Goal: Task Accomplishment & Management: Complete application form

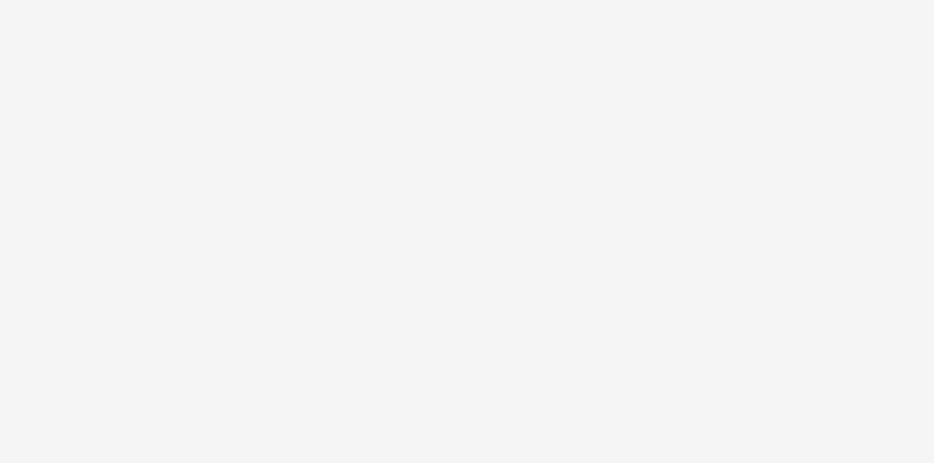
select select "11a7df10-284f-415c-b52a-427acf4c31ae"
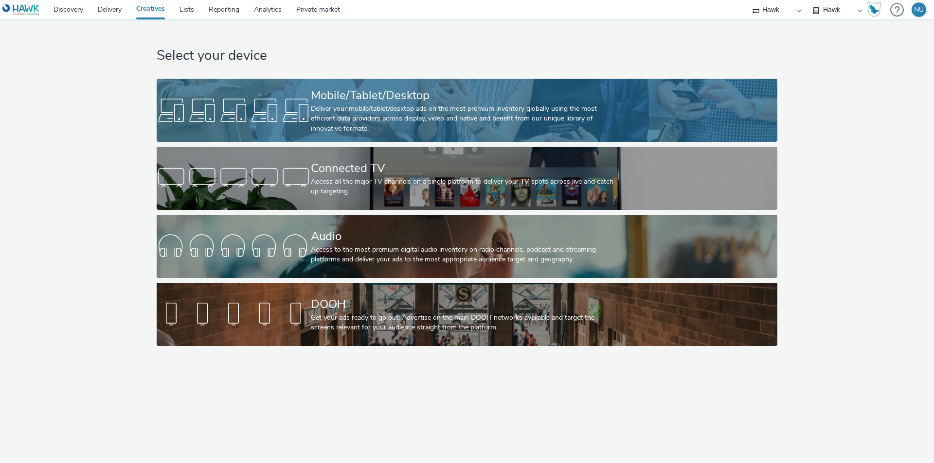
click at [325, 99] on div "Mobile/Tablet/Desktop" at bounding box center [465, 95] width 308 height 17
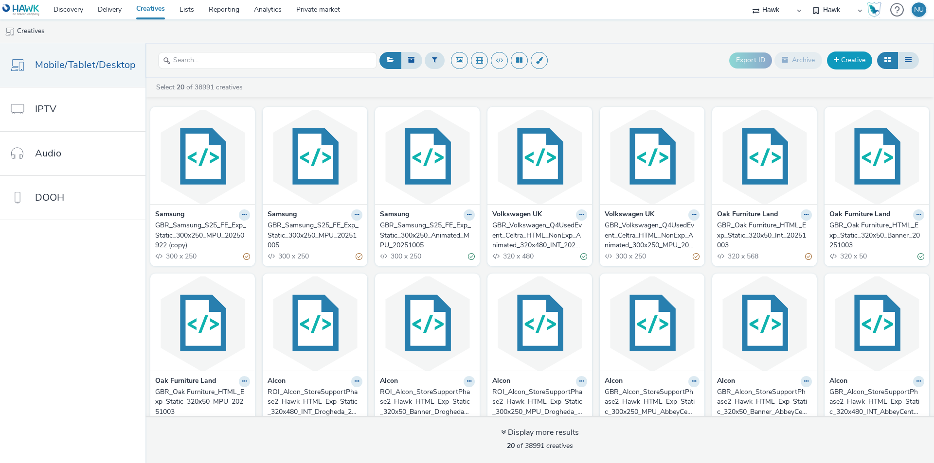
click at [856, 60] on link "Creative" at bounding box center [849, 61] width 45 height 18
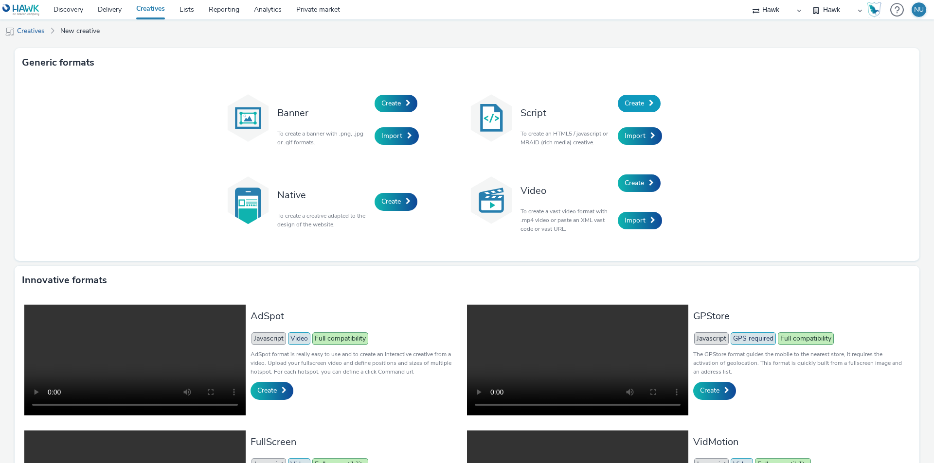
click at [634, 105] on span "Create" at bounding box center [633, 103] width 19 height 9
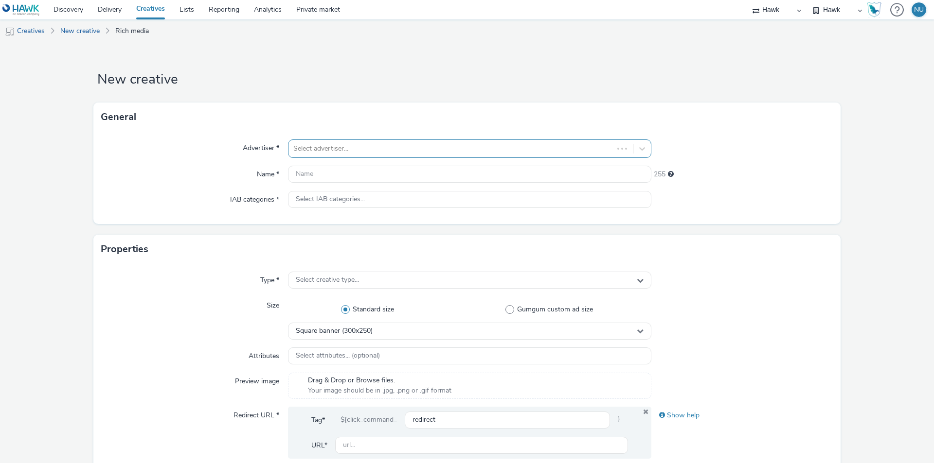
click at [319, 150] on div at bounding box center [450, 149] width 315 height 12
type input "fruit"
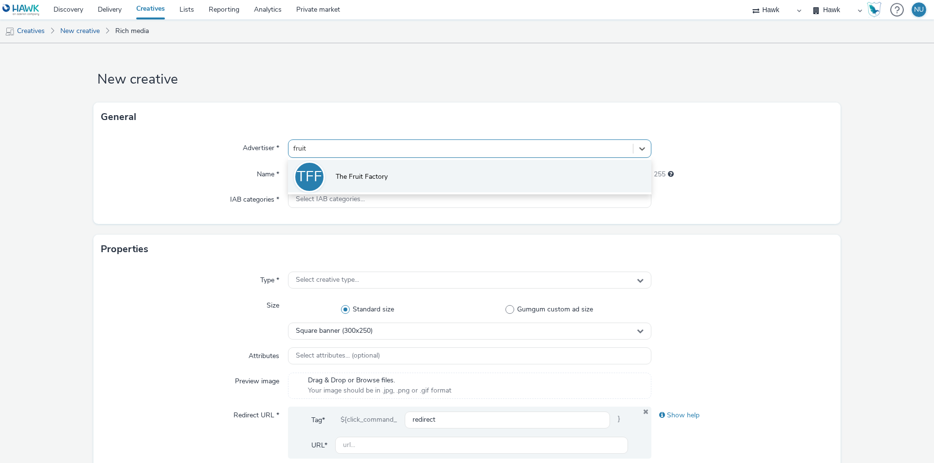
click at [331, 164] on li "TFF The Fruit Factory" at bounding box center [469, 176] width 363 height 33
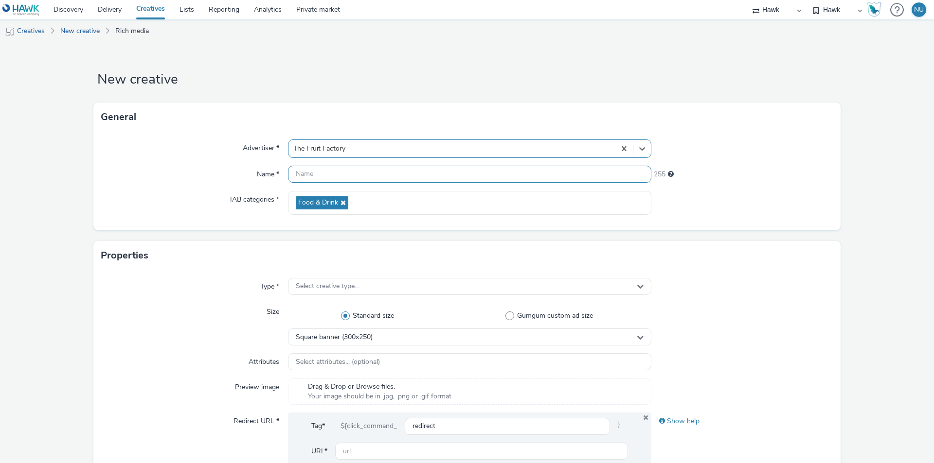
click at [308, 171] on input "text" at bounding box center [469, 174] width 363 height 17
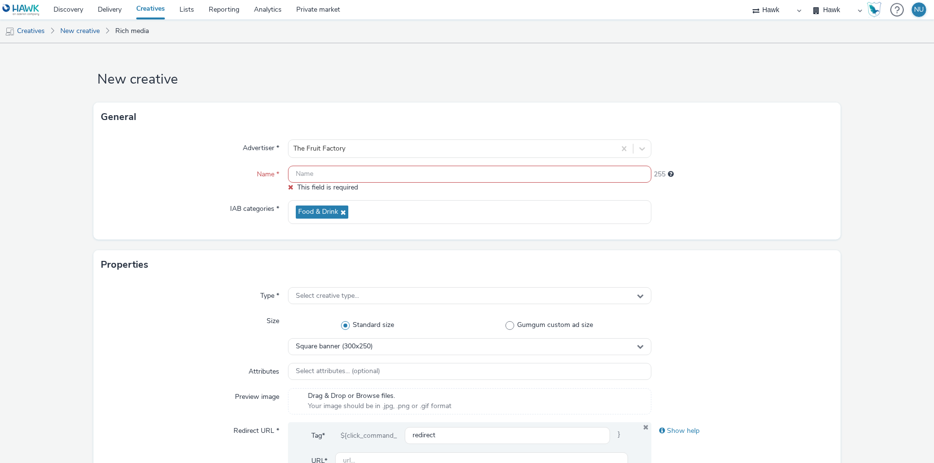
click at [298, 166] on input "text" at bounding box center [469, 174] width 363 height 17
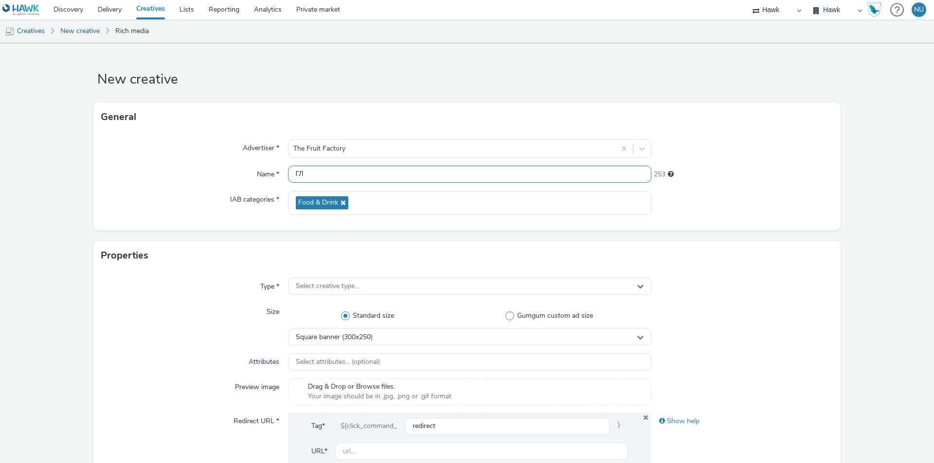
type input "Г"
click at [342, 175] on input "UK_MPU_300X250" at bounding box center [469, 174] width 363 height 17
click at [360, 173] on input "UK_MPU_300x250" at bounding box center [469, 174] width 363 height 17
click at [379, 176] on input "UK_MPU_300x250" at bounding box center [469, 174] width 363 height 17
click at [306, 172] on input "UK_MPU_300x250" at bounding box center [469, 174] width 363 height 17
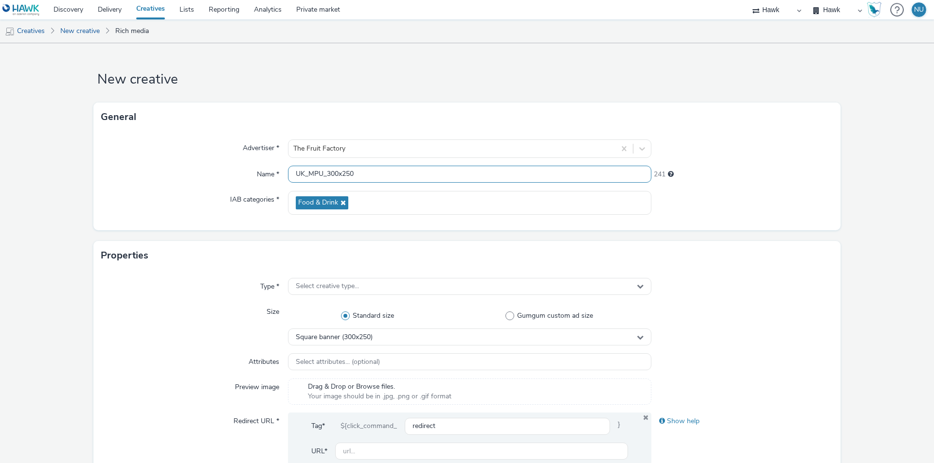
paste input "Village Comms_Fruit Factory"
click at [448, 180] on input "UK_Village Comms_Fruit Factory_MPU_300x250" at bounding box center [469, 174] width 363 height 17
click at [463, 172] on input "UK_Village Comms_Fruit Factory_MPU_300x250_06092025" at bounding box center [469, 174] width 363 height 17
type input "UK_Village Comms_Fruit Factory_MPU_300x250_06102025"
click at [199, 237] on form "New creative General Advertiser * The Fruit Factory Name * UK_Village Comms_Fru…" at bounding box center [467, 442] width 934 height 798
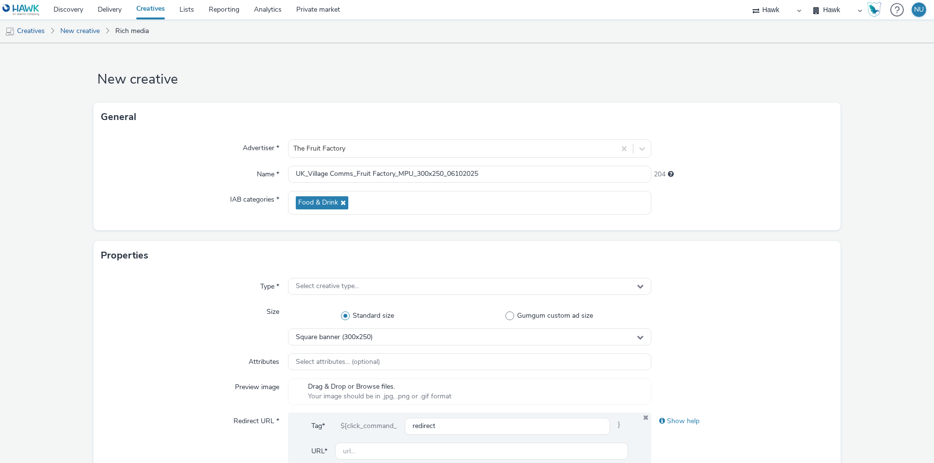
click at [301, 277] on div "Type * Select creative type... Size Standard size Gumgum custom ad size Square …" at bounding box center [466, 386] width 747 height 232
click at [301, 285] on span "Select creative type..." at bounding box center [327, 287] width 63 height 8
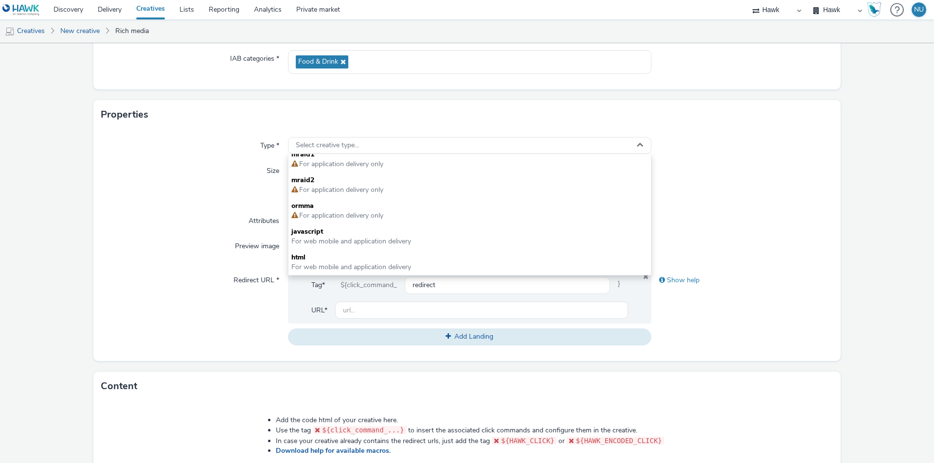
scroll to position [146, 0]
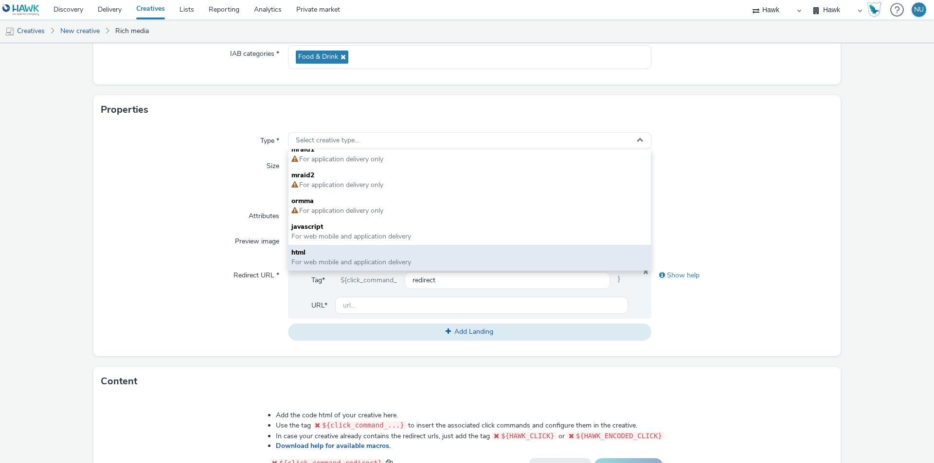
click at [318, 256] on span "html" at bounding box center [469, 253] width 356 height 10
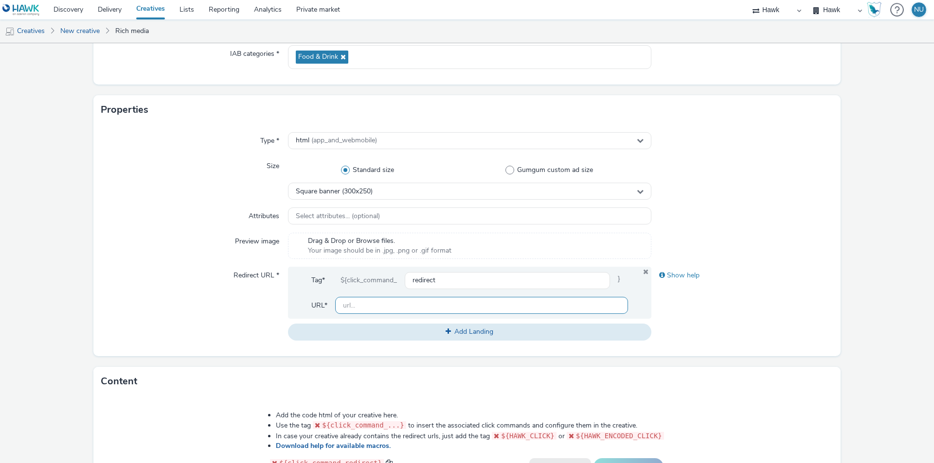
click at [387, 305] on input "text" at bounding box center [481, 305] width 293 height 17
paste input "<style> #sound {top: 3 !important; right: 3 !important} </style> <script> windo…"
type input "<style> #sound {top: 3 !important; right: 3 !important} </style> <script> windo…"
click at [373, 306] on input "text" at bounding box center [481, 305] width 293 height 17
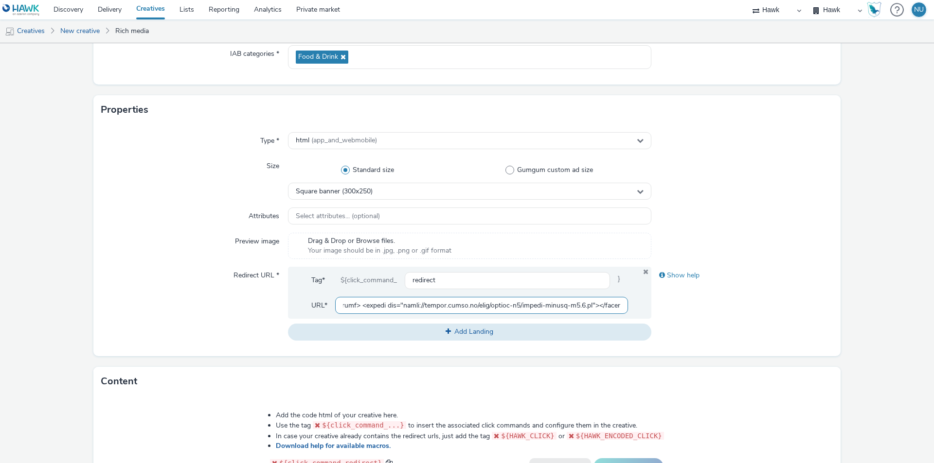
click at [373, 306] on input "text" at bounding box center [481, 305] width 293 height 17
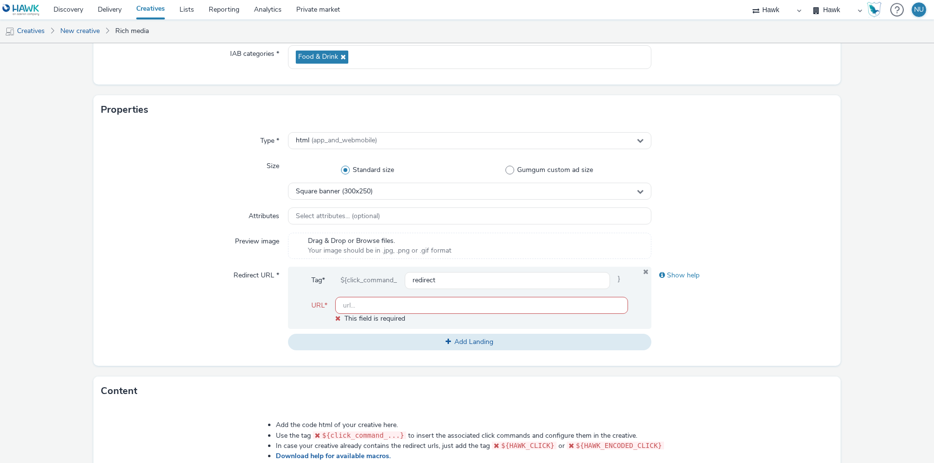
paste input "https://thefruitfactory.co.uk/pages/twist-travel"
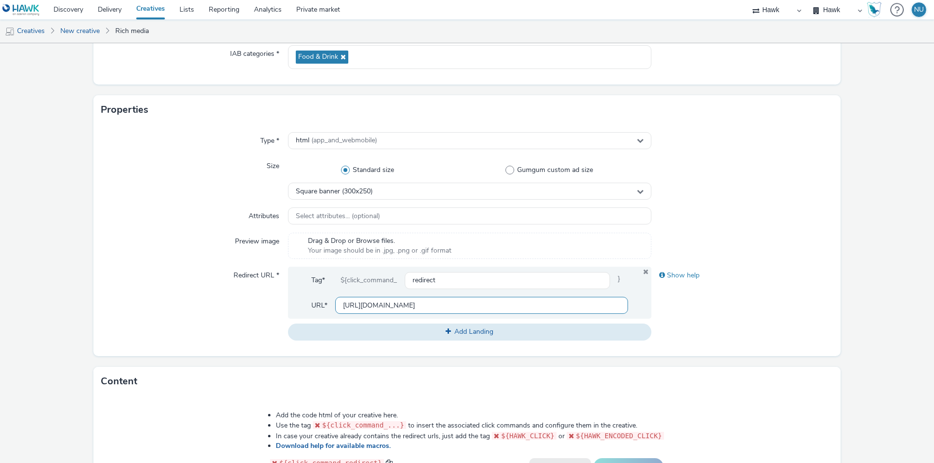
click at [362, 308] on input "https://thefruitfactory.co.uk/" at bounding box center [481, 305] width 293 height 17
drag, startPoint x: 454, startPoint y: 312, endPoint x: 126, endPoint y: 299, distance: 328.1
click at [126, 299] on div "Redirect URL * Tag* ${click_command_ redirect } URL* https:/thefruitfactory.co.…" at bounding box center [466, 303] width 731 height 73
paste input "/thefruitfactory.co.uk/pages/twist-travel"
type input "https://thefruitfactory.co.uk/"
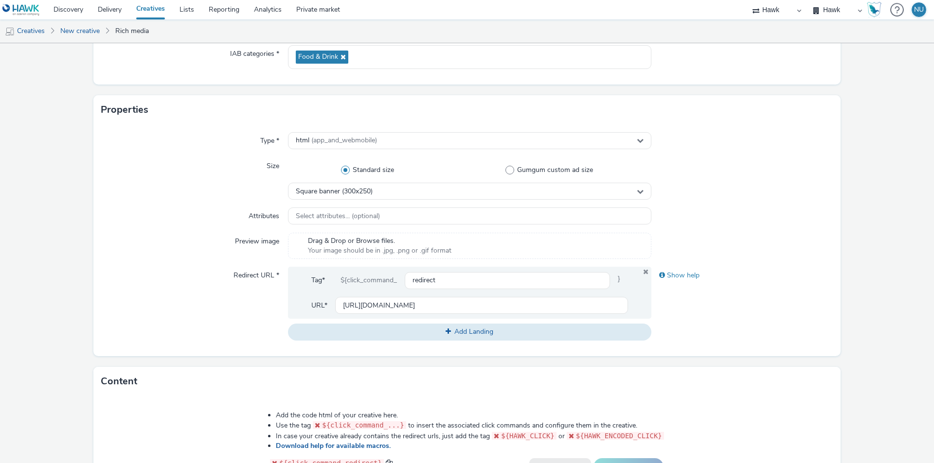
click at [174, 317] on div "Redirect URL *" at bounding box center [194, 303] width 187 height 73
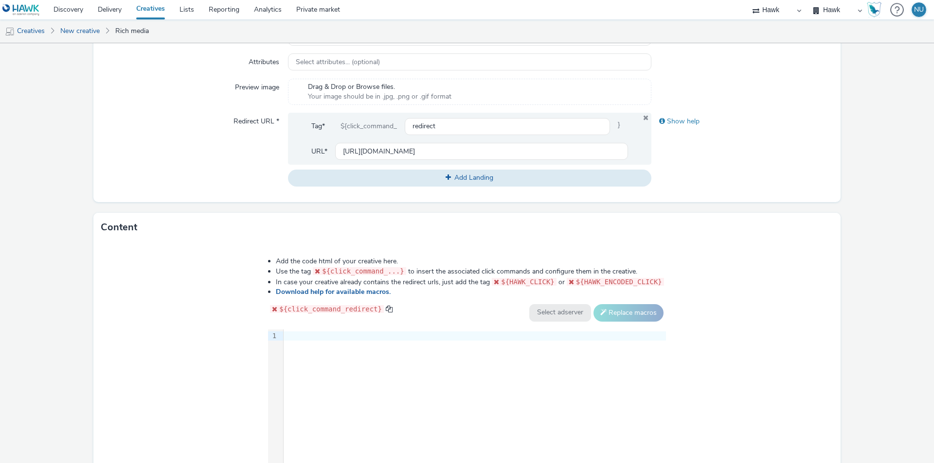
scroll to position [340, 0]
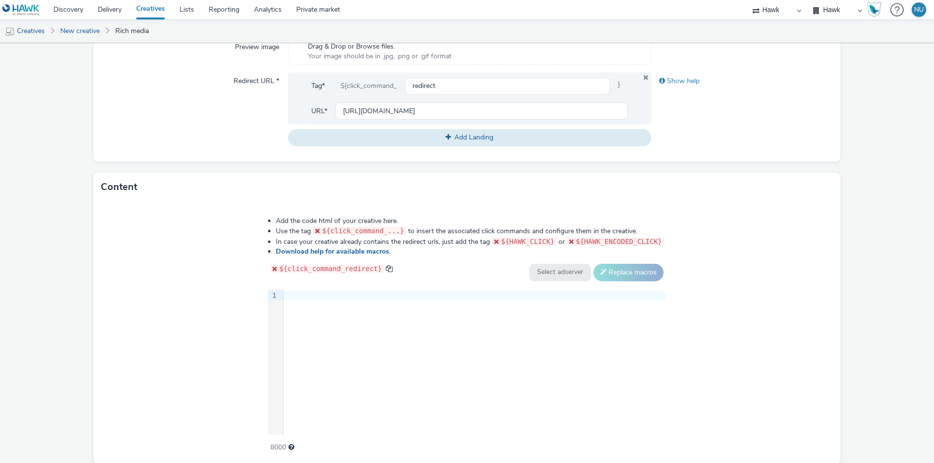
click at [313, 297] on div at bounding box center [475, 296] width 382 height 10
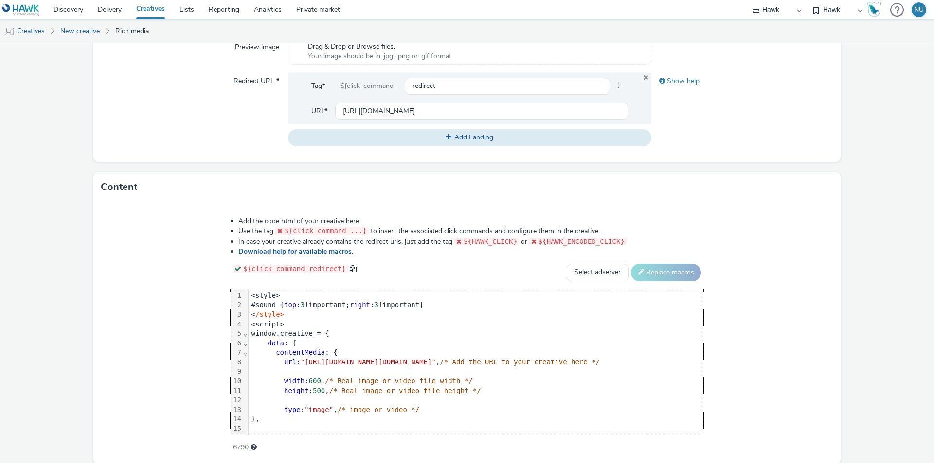
scroll to position [179, 0]
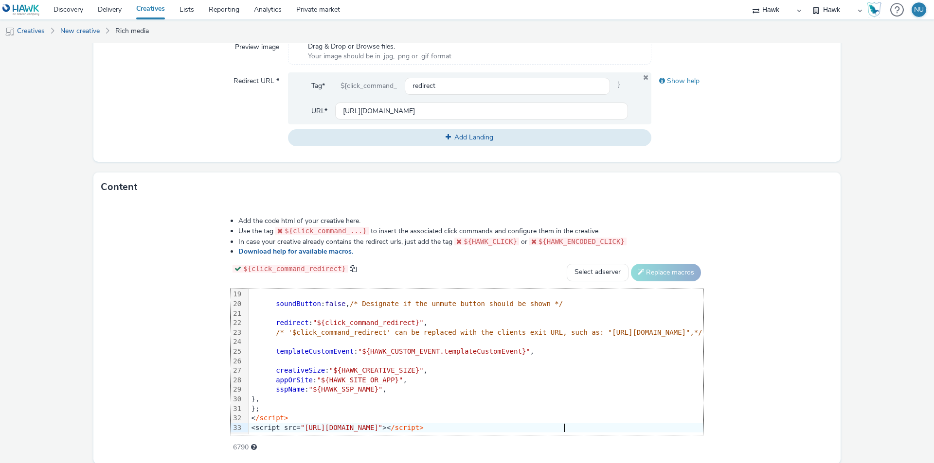
click at [43, 351] on form "New creative General Advertiser * The Fruit Factory Name * UK_Village Comms_Fru…" at bounding box center [467, 102] width 934 height 798
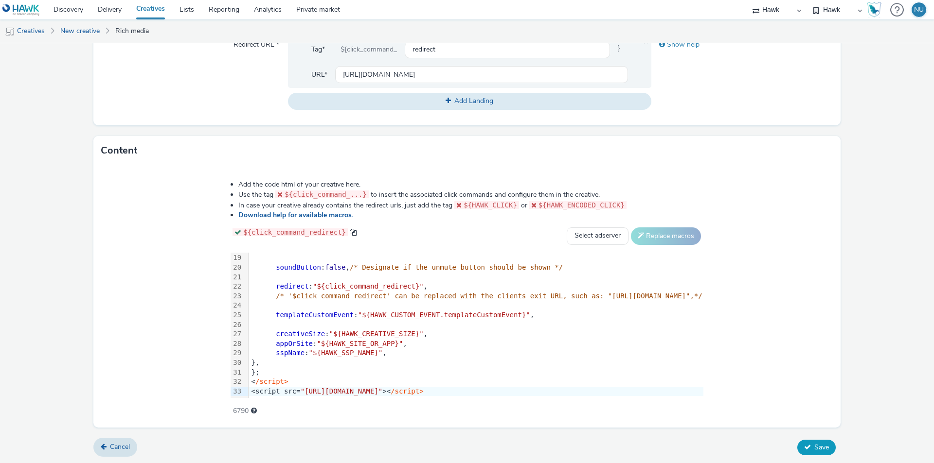
click at [806, 450] on button "Save" at bounding box center [816, 448] width 38 height 16
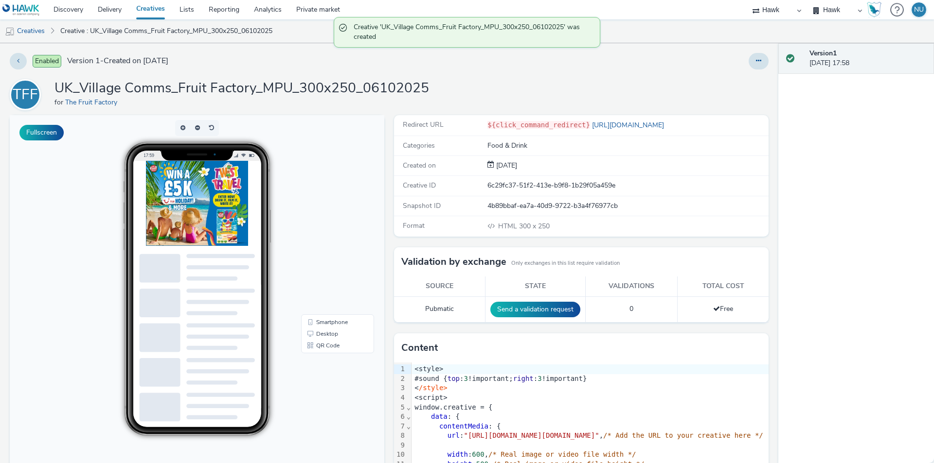
click at [257, 251] on div at bounding box center [219, 222] width 146 height 122
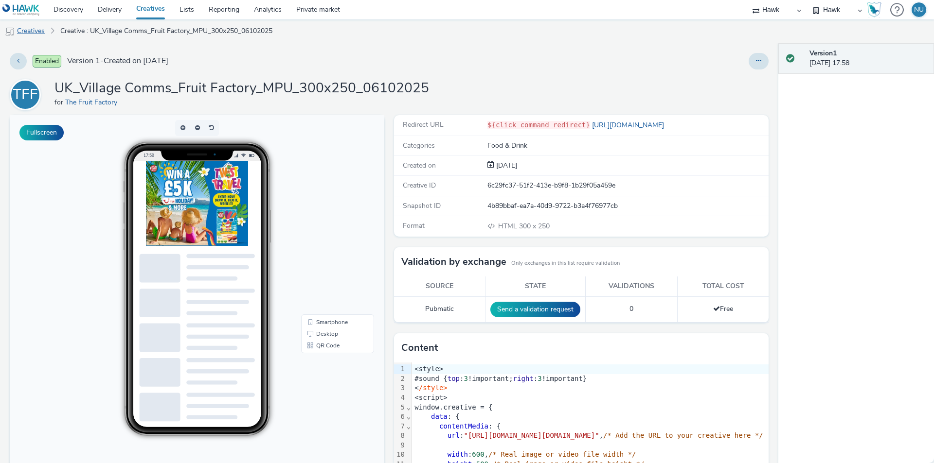
click at [38, 28] on link "Creatives" at bounding box center [25, 30] width 50 height 23
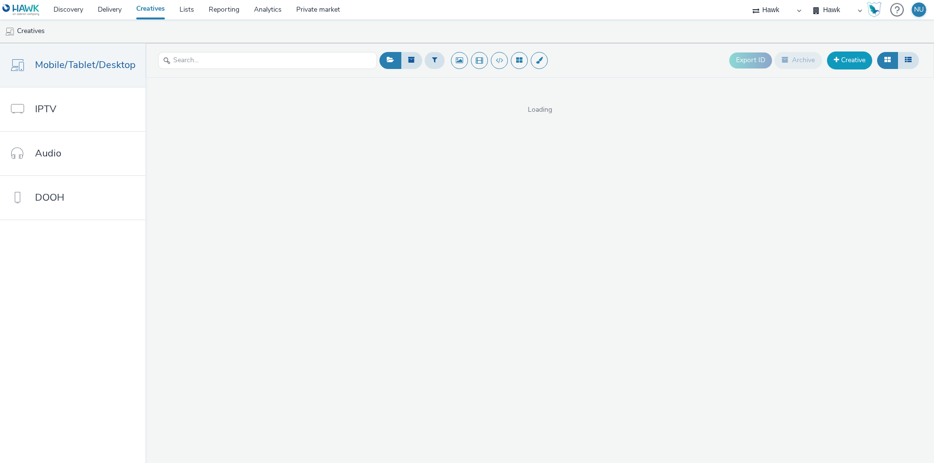
click at [857, 56] on link "Creative" at bounding box center [849, 61] width 45 height 18
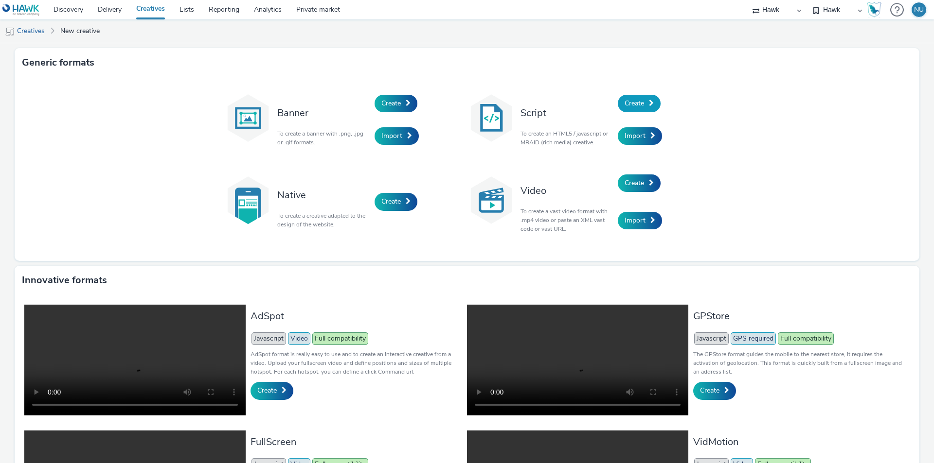
click at [635, 104] on span "Create" at bounding box center [633, 103] width 19 height 9
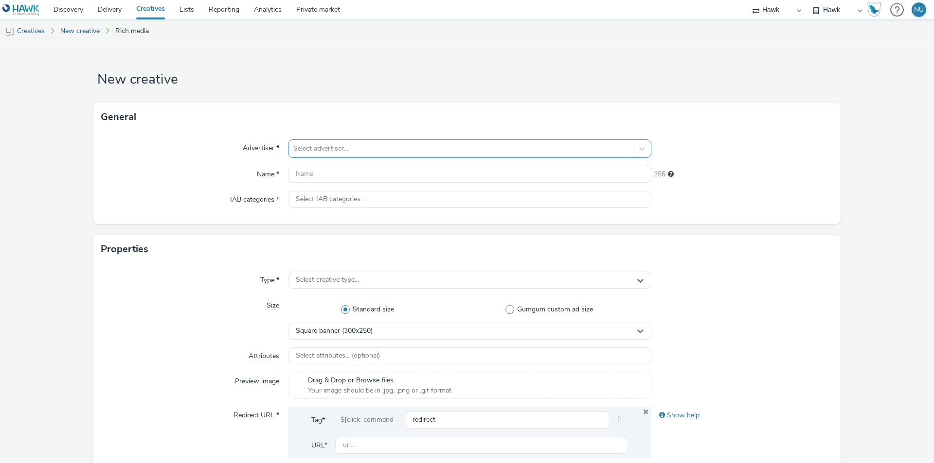
click at [309, 145] on div at bounding box center [460, 149] width 335 height 12
type input "fruit"
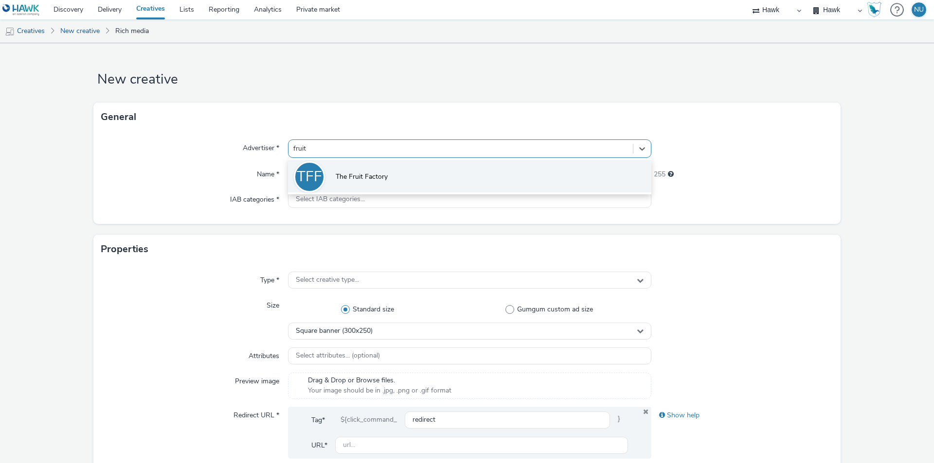
click at [334, 170] on li "TFF The Fruit Factory" at bounding box center [469, 176] width 363 height 33
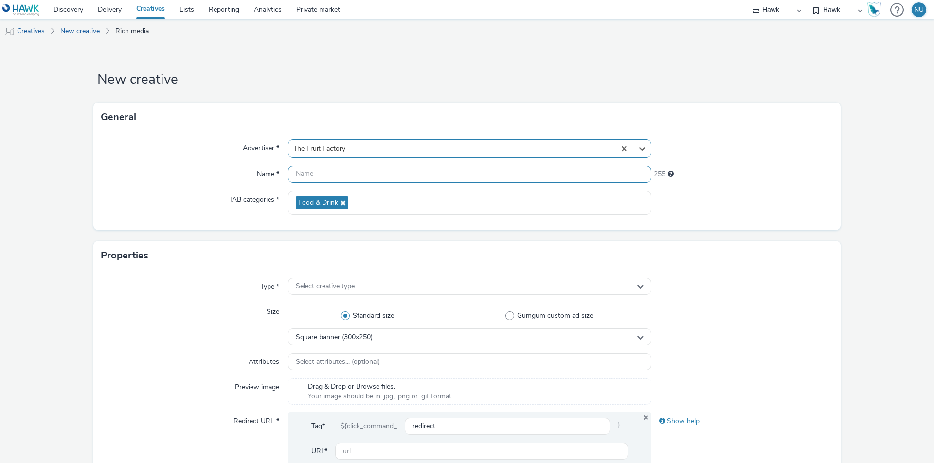
click at [314, 174] on input "text" at bounding box center [469, 174] width 363 height 17
paste input "<style> #sound {top: 280px !important; right: 20px !important} </style> <script…"
type input "UK_The Fruit Factory_DMPU_<style> #sound {top: 280px !important; right: 20px !i…"
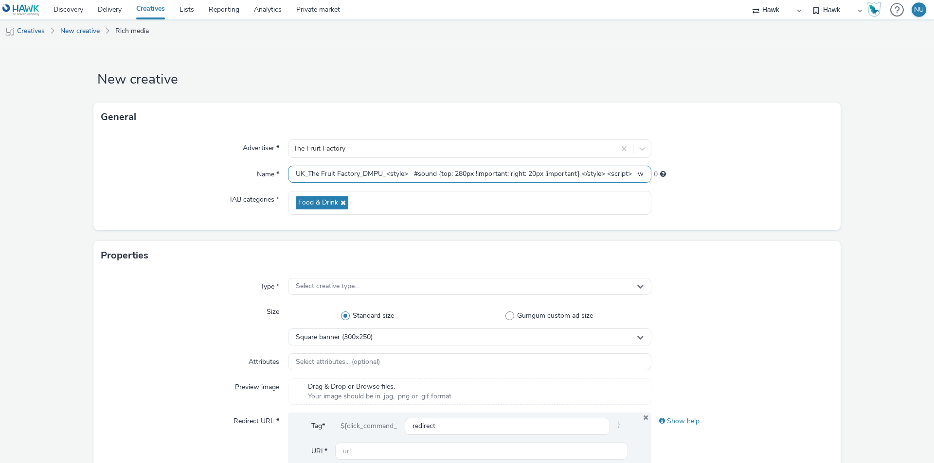
scroll to position [0, 413]
click at [324, 178] on input "UK_The Fruit Factory_DMPU_<style> #sound {top: 280px !important; right: 20px !i…" at bounding box center [469, 174] width 363 height 17
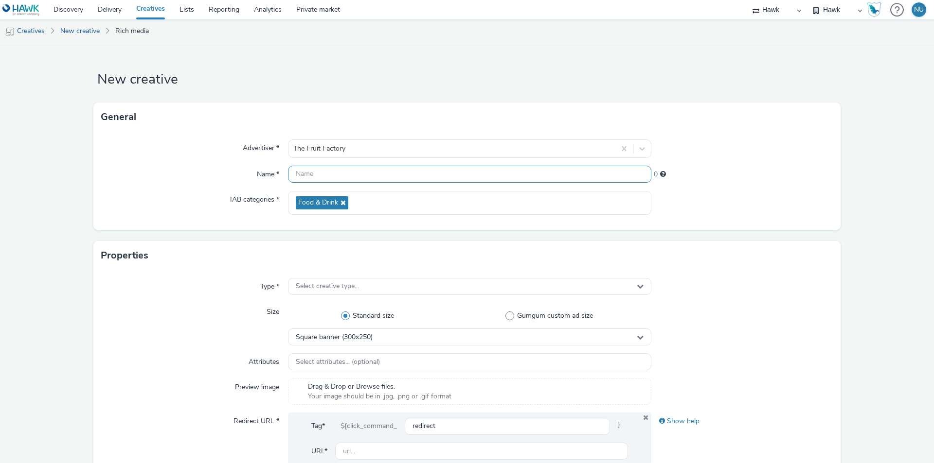
scroll to position [0, 0]
type input "UK_The Fruit Factory_DMPU_V1_06102025"
click at [322, 284] on span "Select creative type..." at bounding box center [327, 287] width 63 height 8
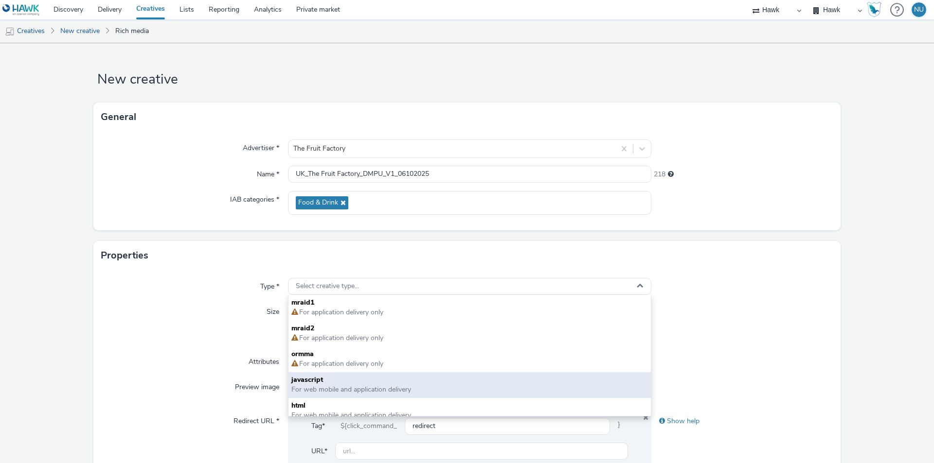
scroll to position [7, 0]
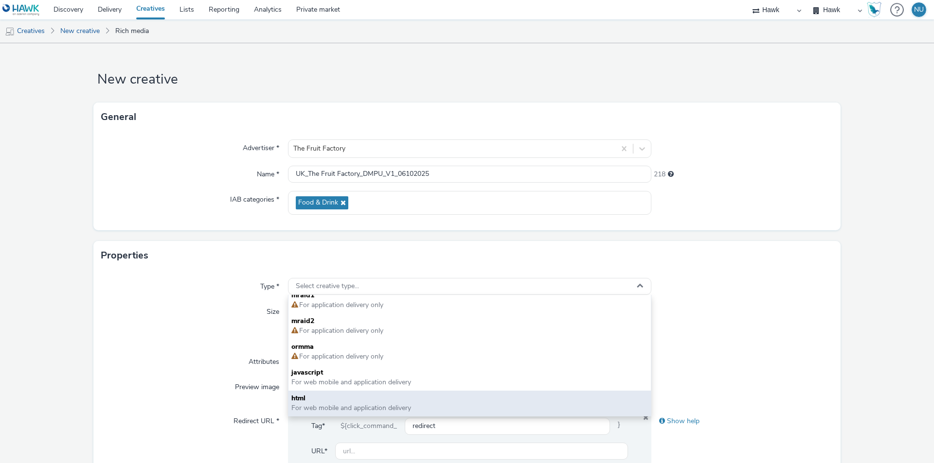
click at [346, 397] on span "html" at bounding box center [469, 399] width 356 height 10
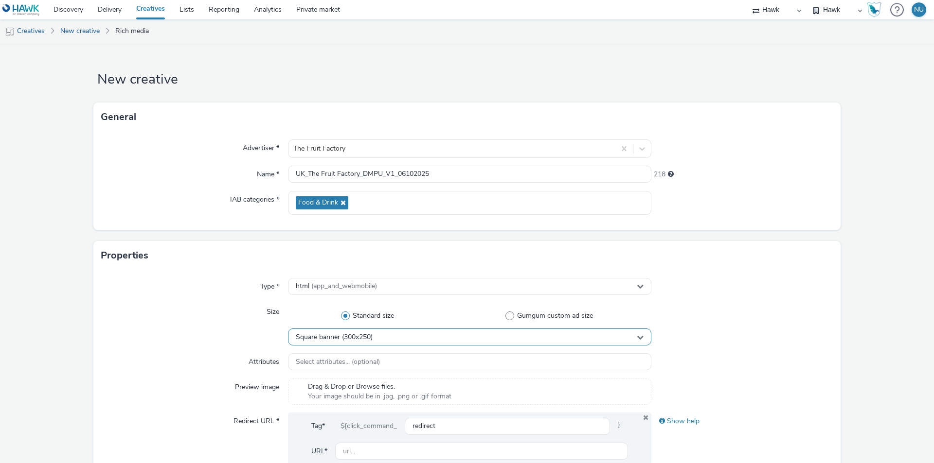
click at [314, 343] on div "Square banner (300x250)" at bounding box center [469, 337] width 363 height 17
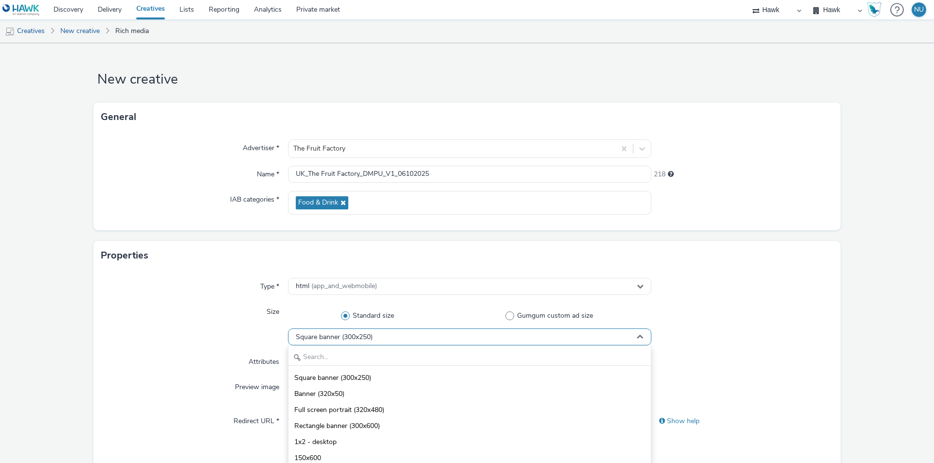
click at [349, 334] on span "Square banner (300x250)" at bounding box center [334, 338] width 77 height 8
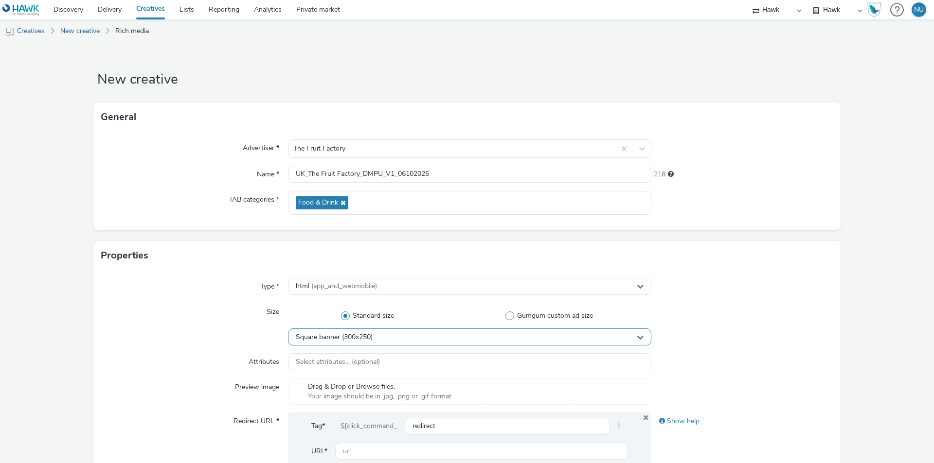
click at [349, 334] on span "Square banner (300x250)" at bounding box center [334, 338] width 77 height 8
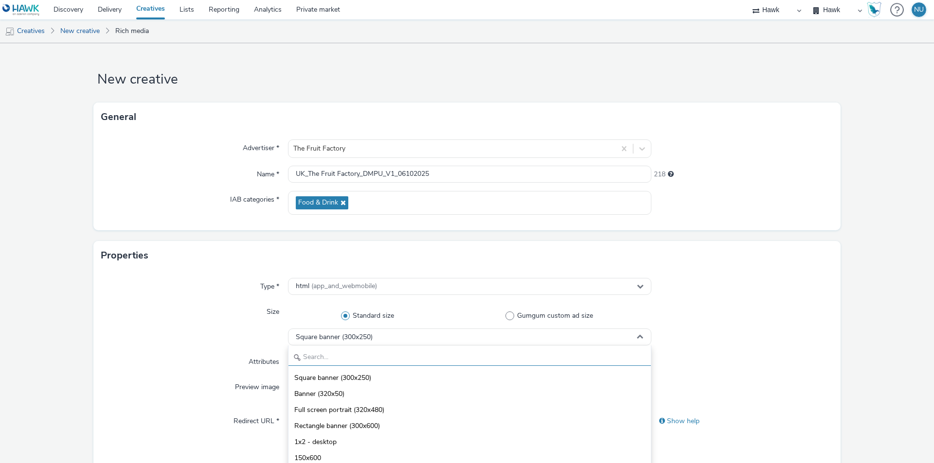
click at [337, 355] on input "text" at bounding box center [469, 357] width 362 height 17
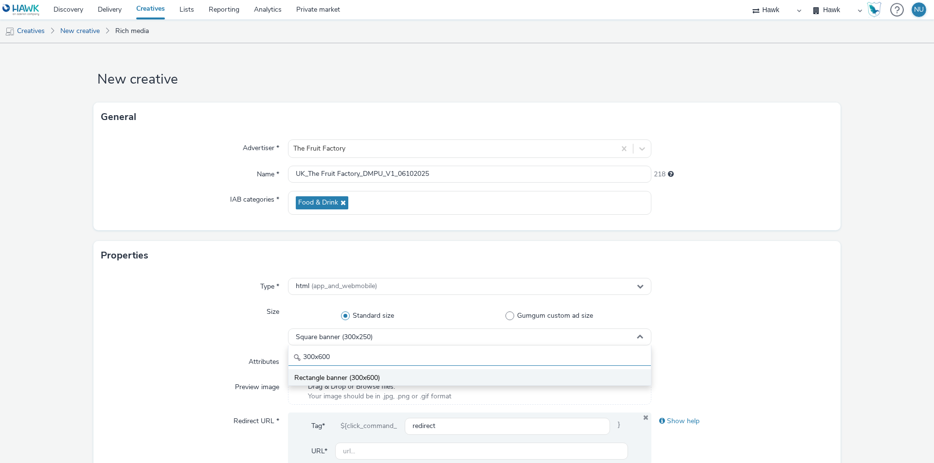
type input "300x600"
click at [347, 373] on li "Rectangle banner (300x600)" at bounding box center [469, 378] width 362 height 16
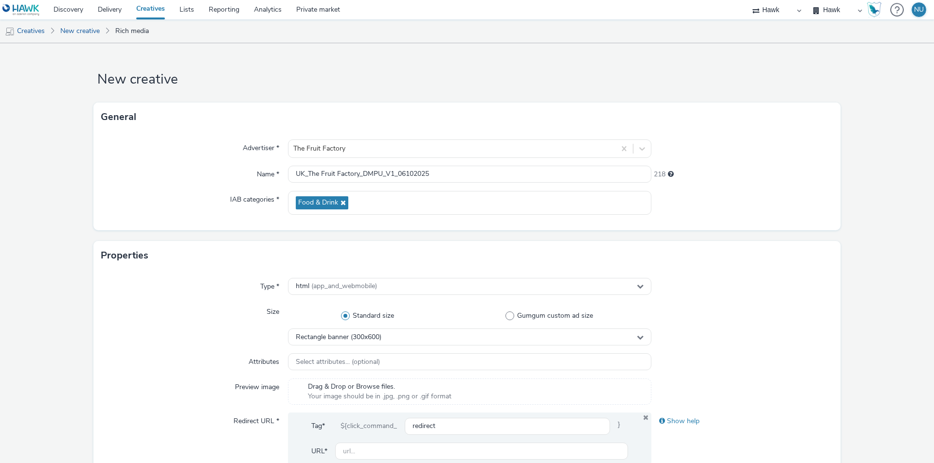
click at [97, 365] on div "Type * html (app_and_webmobile) Size Standard size Gumgum custom ad size Rectan…" at bounding box center [466, 386] width 747 height 232
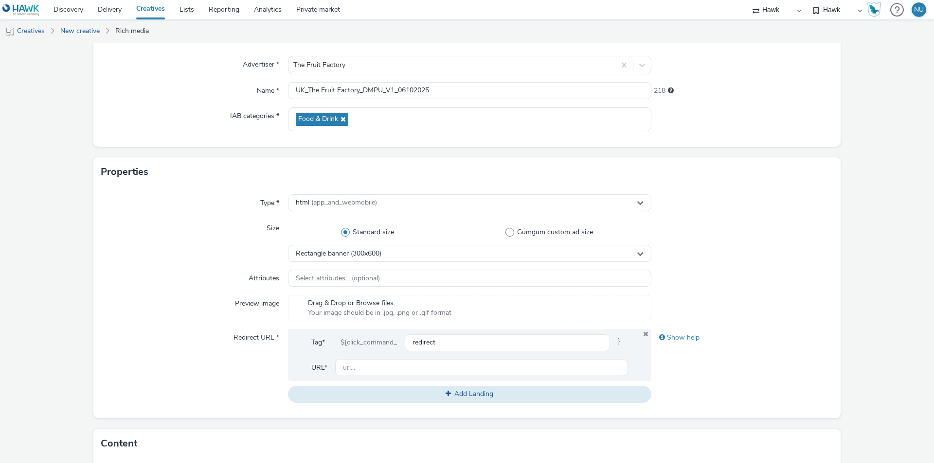
scroll to position [146, 0]
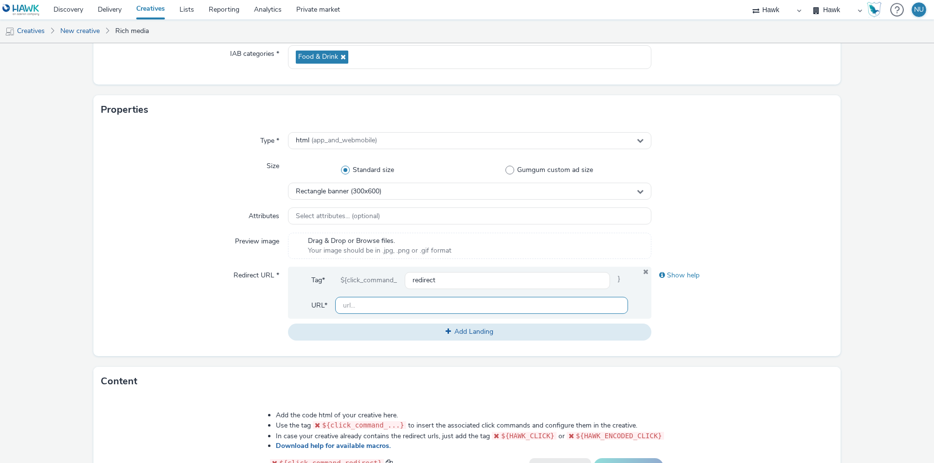
click at [360, 303] on input "text" at bounding box center [481, 305] width 293 height 17
paste input "https://thefruitfactory.co.uk/pages/twist-travel"
type input "https://thefruitfactory.co.uk/"
click at [187, 373] on div "Content" at bounding box center [466, 381] width 747 height 29
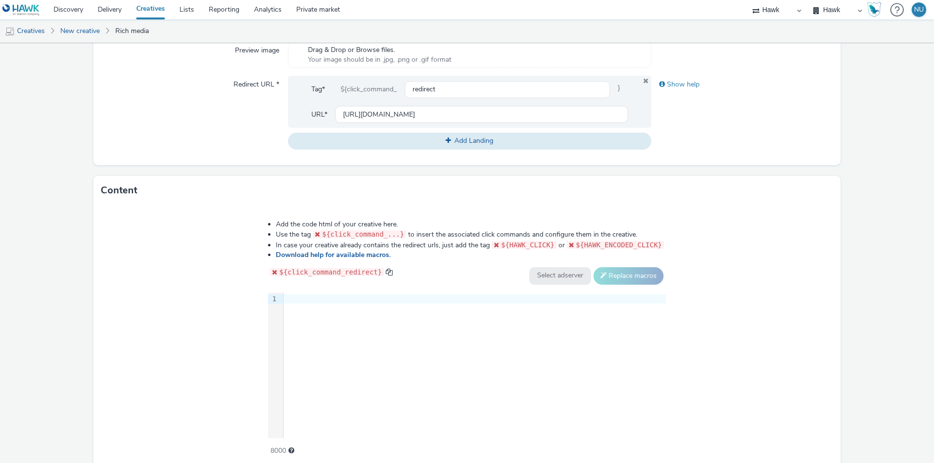
scroll to position [377, 0]
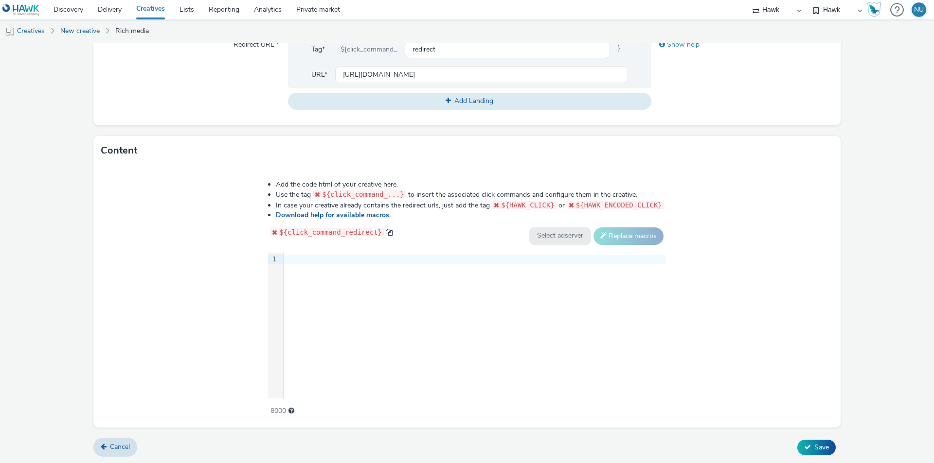
click at [296, 259] on div at bounding box center [475, 260] width 382 height 10
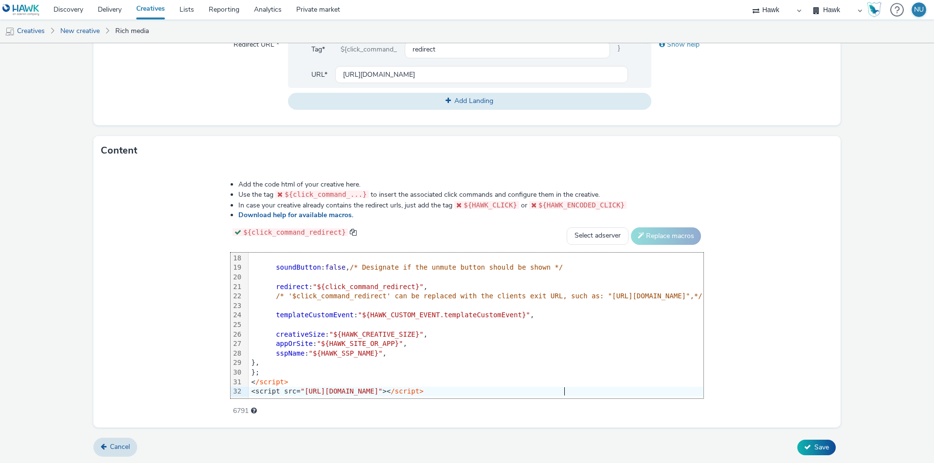
scroll to position [170, 0]
click at [804, 443] on button "Save" at bounding box center [816, 448] width 38 height 16
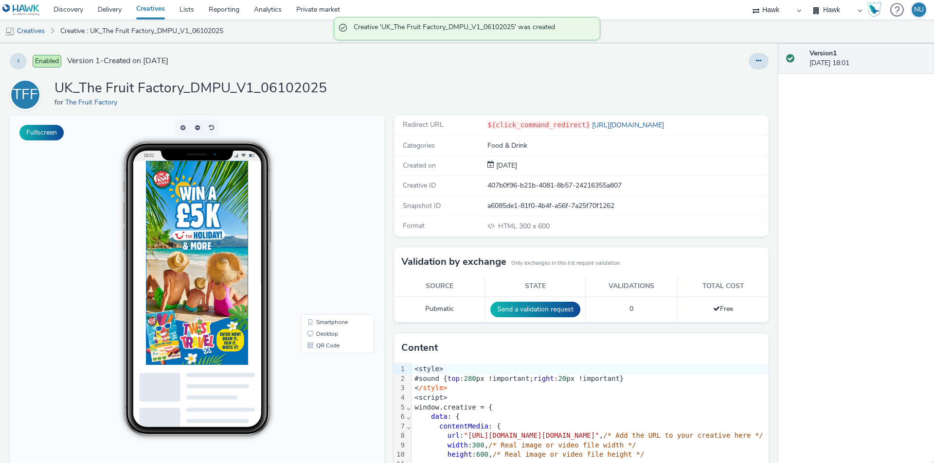
click at [223, 276] on div at bounding box center [219, 307] width 146 height 292
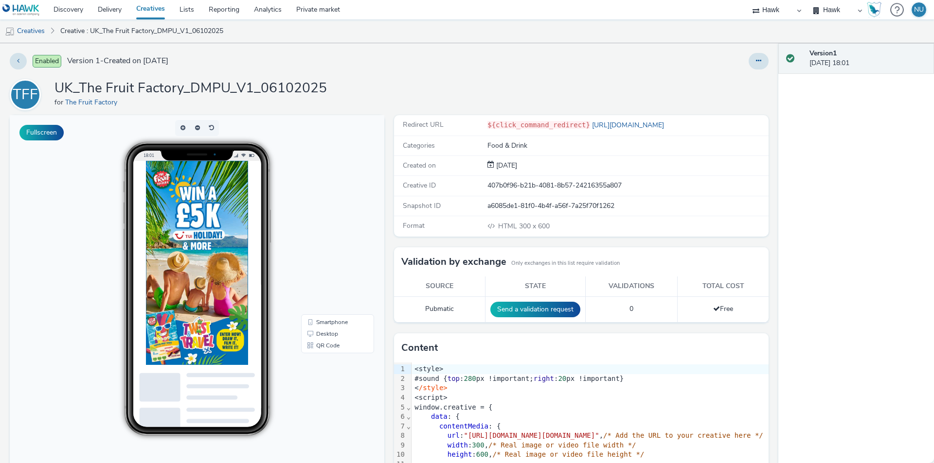
click at [151, 9] on link "Creatives" at bounding box center [150, 9] width 43 height 19
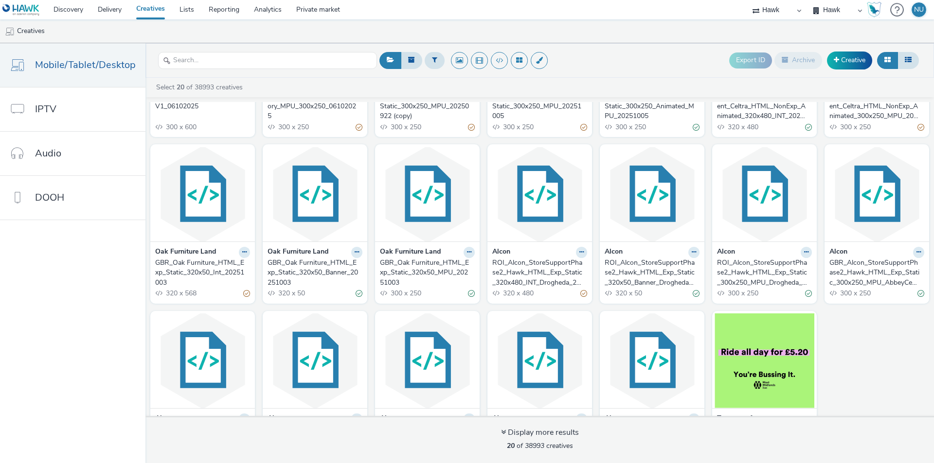
scroll to position [196, 0]
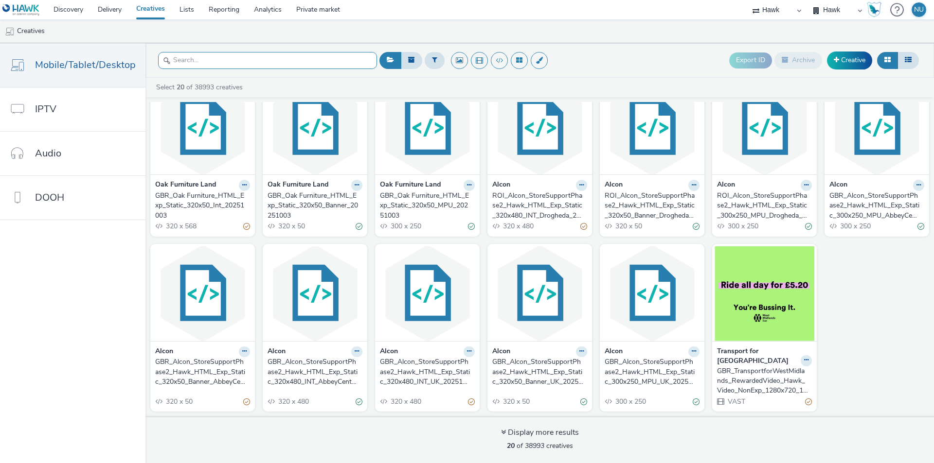
click at [175, 58] on input "text" at bounding box center [267, 60] width 219 height 17
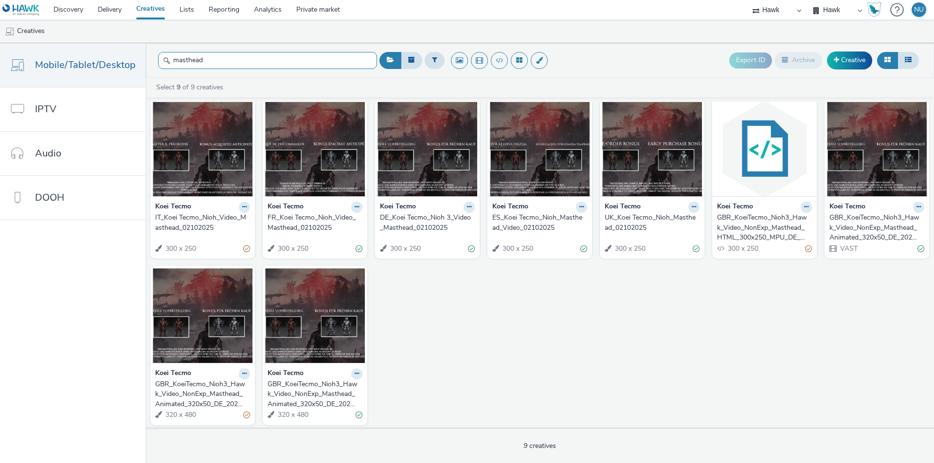
scroll to position [10, 0]
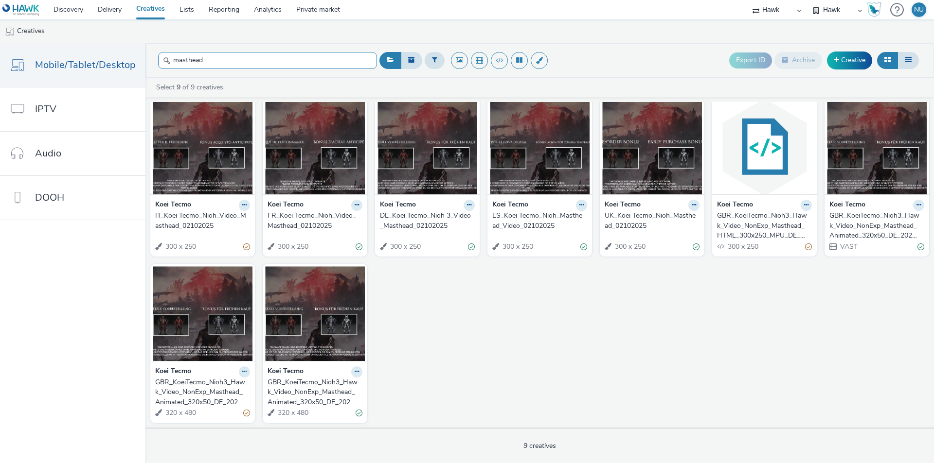
click at [249, 58] on input "masthead" at bounding box center [267, 60] width 219 height 17
drag, startPoint x: 231, startPoint y: 63, endPoint x: 0, endPoint y: 59, distance: 230.6
click at [0, 59] on div "Mobile/Tablet/Desktop IPTV Audio DOOH masthead Export ID Archive Creative Selec…" at bounding box center [467, 253] width 934 height 420
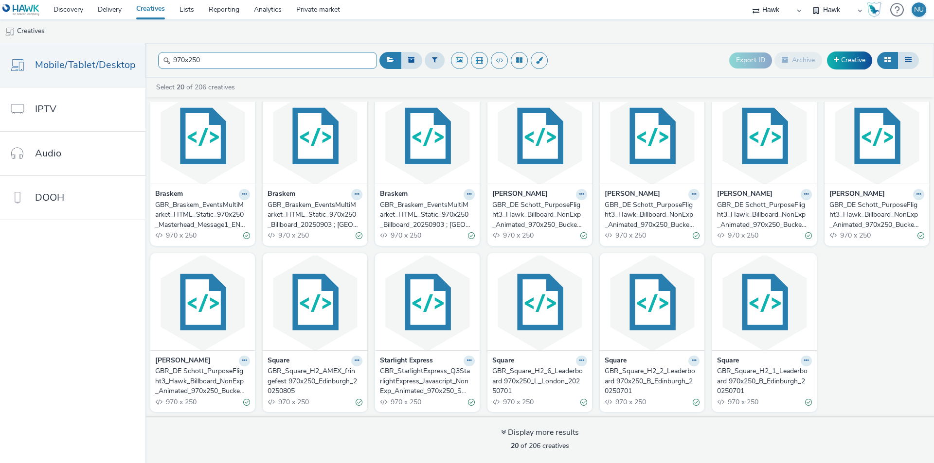
scroll to position [188, 0]
type input "970x250"
click at [206, 153] on img at bounding box center [203, 136] width 100 height 95
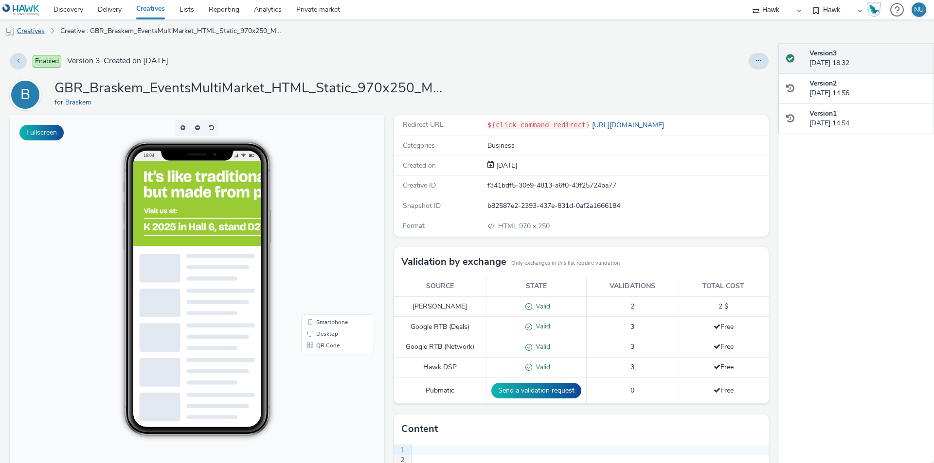
click at [34, 34] on link "Creatives" at bounding box center [25, 30] width 50 height 23
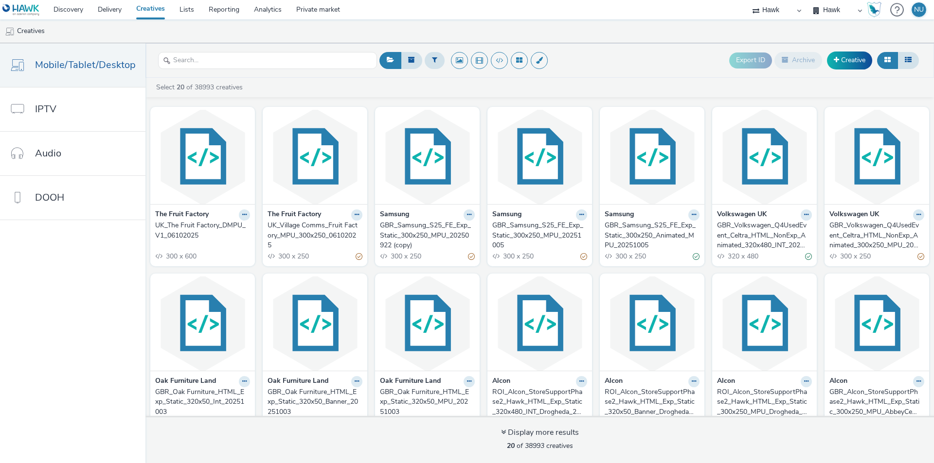
click at [190, 50] on div at bounding box center [267, 61] width 219 height 24
click at [189, 54] on input "text" at bounding box center [267, 60] width 219 height 17
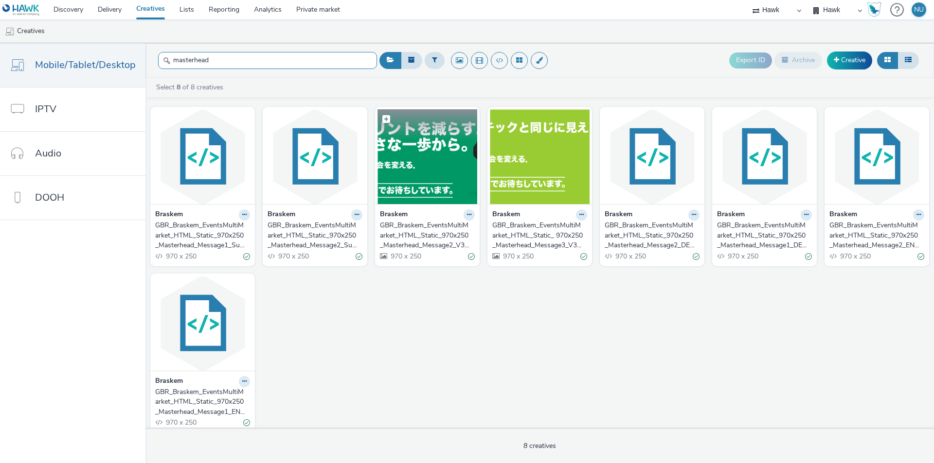
type input "masterhead"
click at [411, 182] on img at bounding box center [427, 156] width 100 height 95
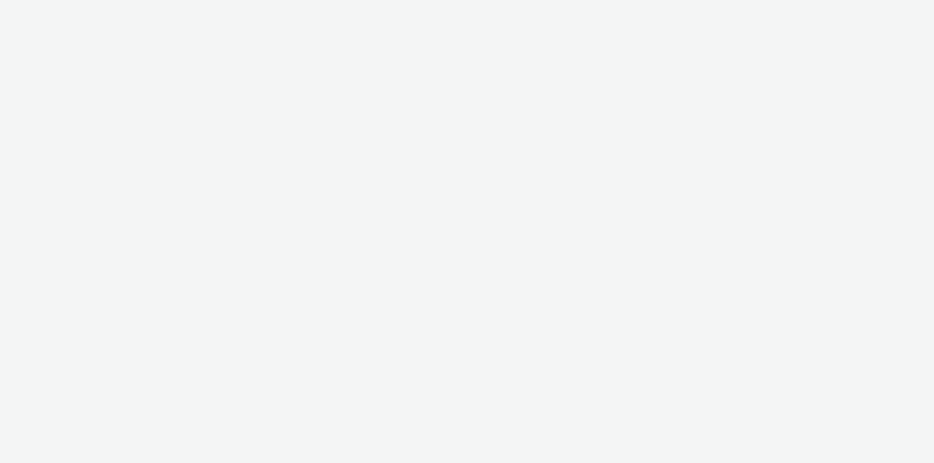
select select "11a7df10-284f-415c-b52a-427acf4c31ae"
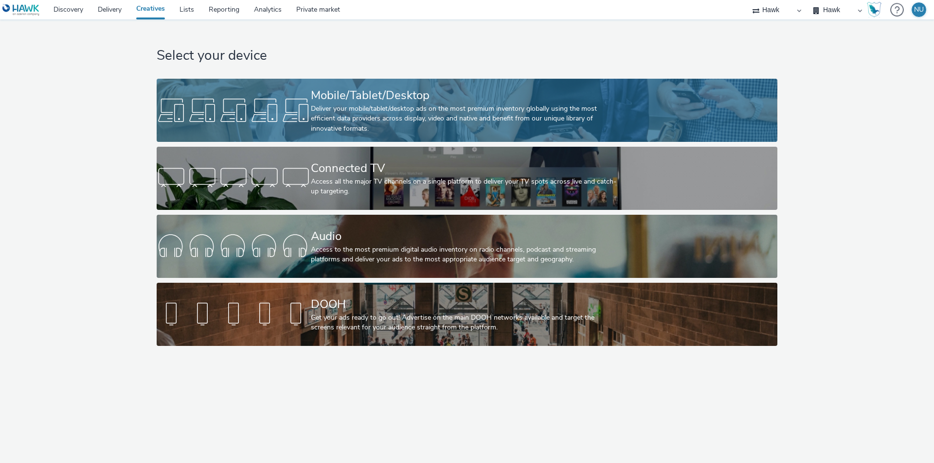
click at [315, 86] on div "Mobile/Tablet/Desktop Deliver your mobile/tablet/desktop ads on the most premiu…" at bounding box center [465, 110] width 308 height 63
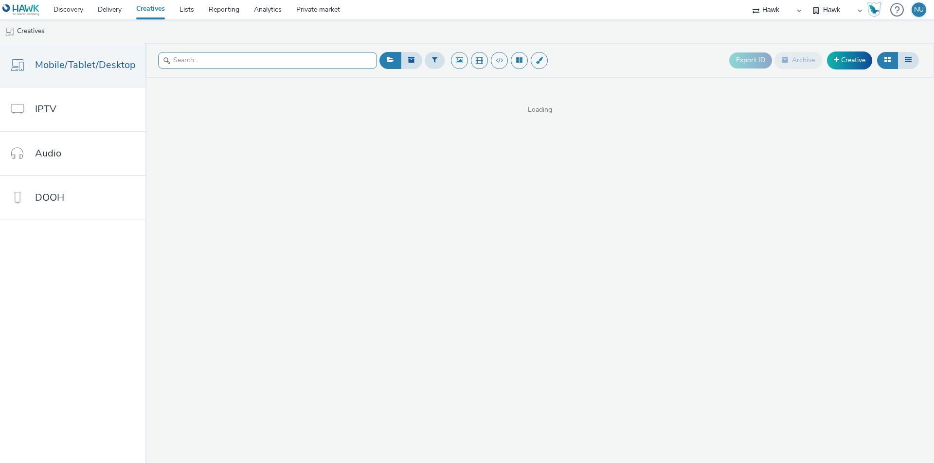
click at [160, 63] on input "text" at bounding box center [267, 60] width 219 height 17
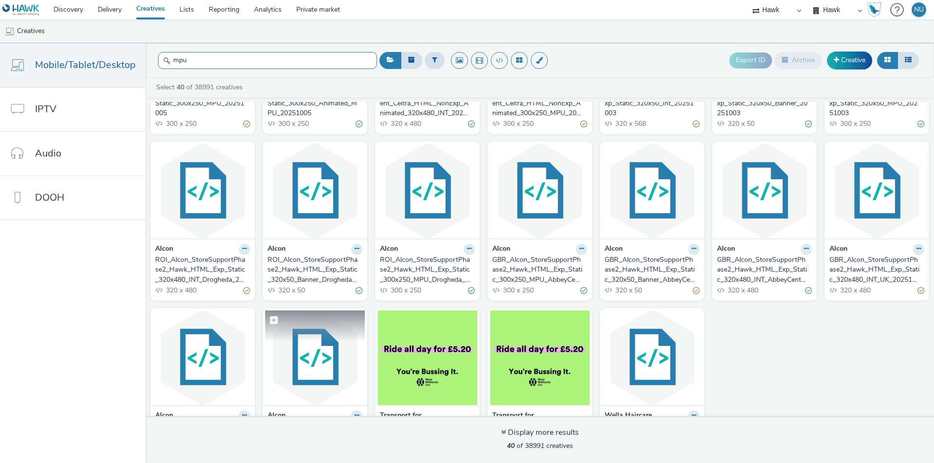
scroll to position [696, 0]
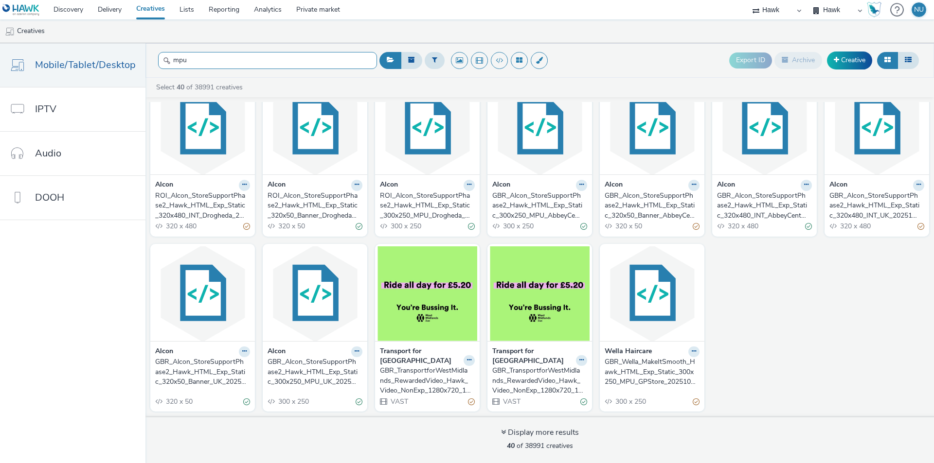
type input "mpu"
click at [287, 371] on div "GBR_Alcon_StoreSupportPhase2_Hawk_HTML_Exp_Static_300x250_MPU_UK_20251003" at bounding box center [312, 372] width 91 height 30
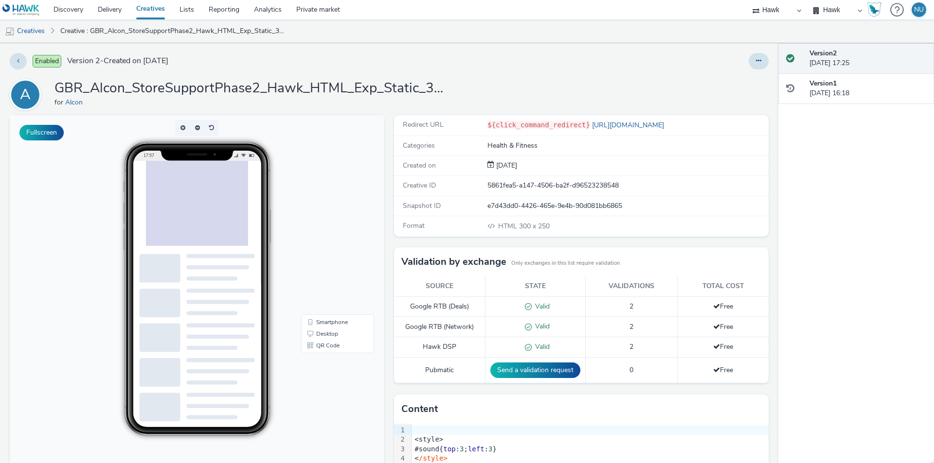
click at [149, 6] on link "Creatives" at bounding box center [150, 9] width 43 height 19
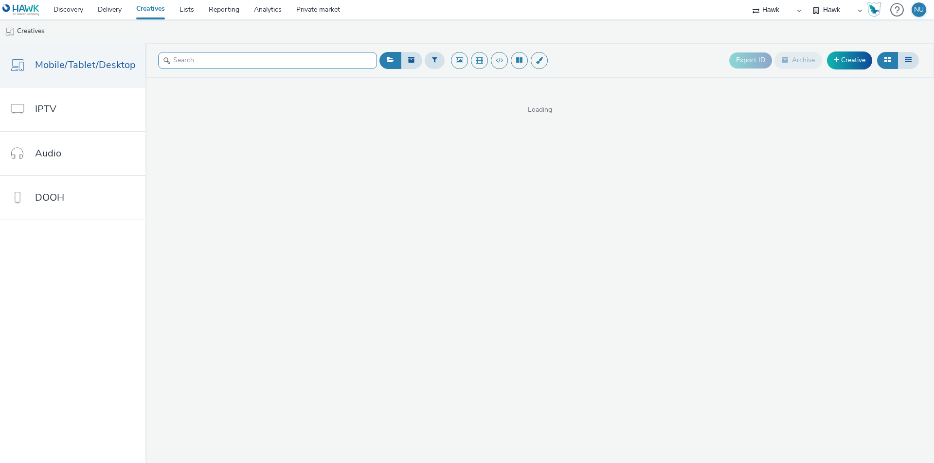
click at [279, 61] on input "text" at bounding box center [267, 60] width 219 height 17
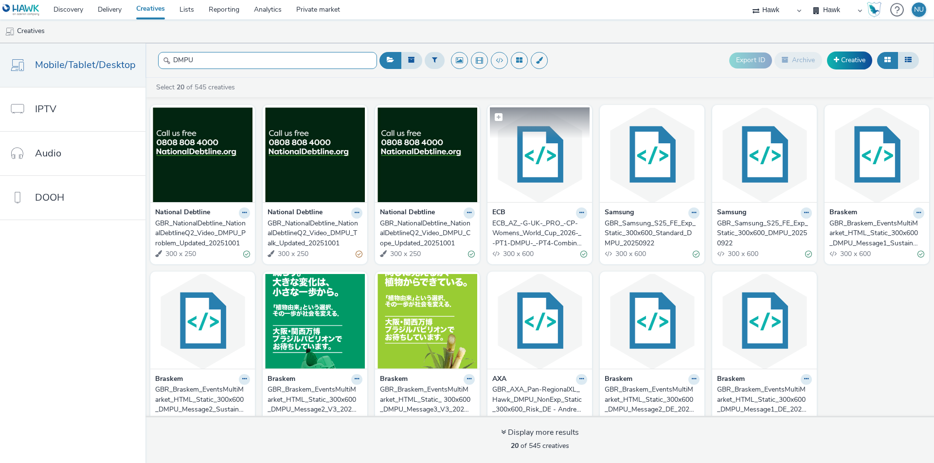
scroll to position [188, 0]
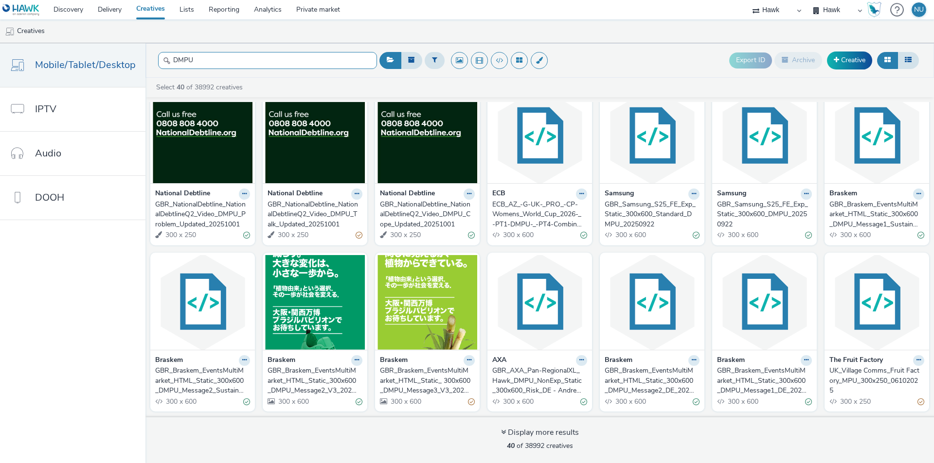
type input "DMPU"
click at [849, 55] on link "Creative" at bounding box center [849, 61] width 45 height 18
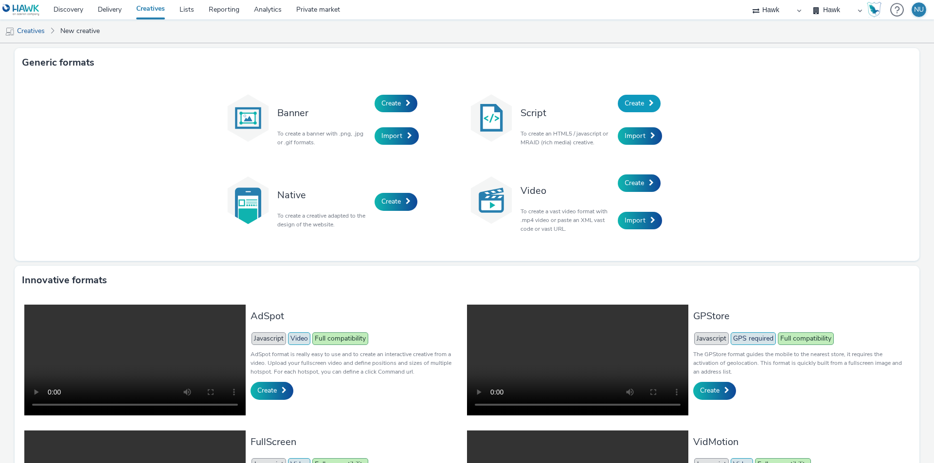
click at [637, 99] on span "Create" at bounding box center [633, 103] width 19 height 9
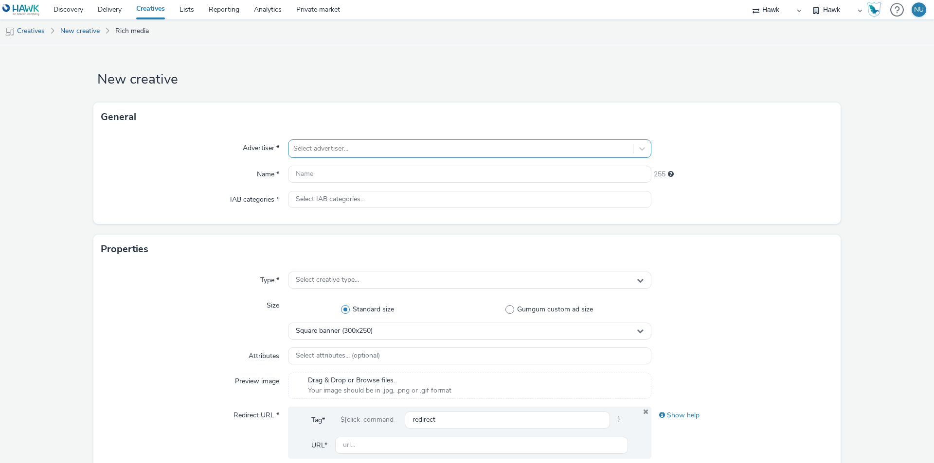
click at [333, 149] on div at bounding box center [460, 149] width 335 height 12
type input "FRUIT"
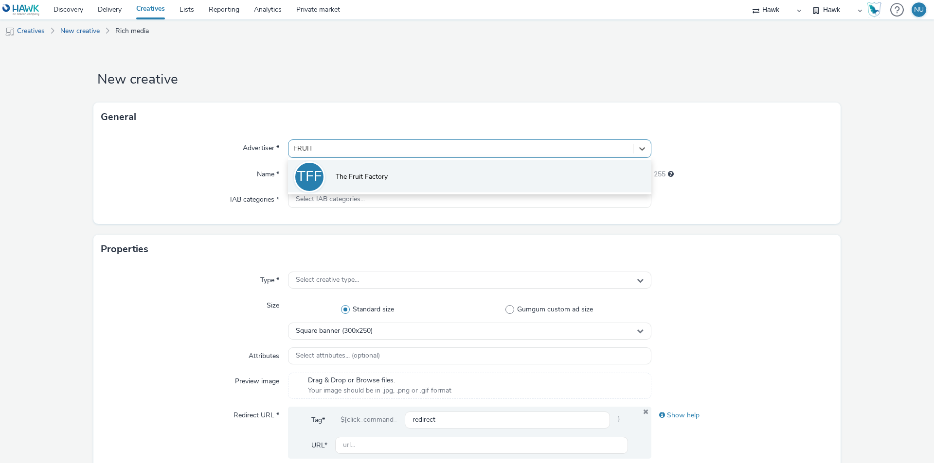
click at [335, 165] on li "TFF The Fruit Factory" at bounding box center [469, 176] width 363 height 33
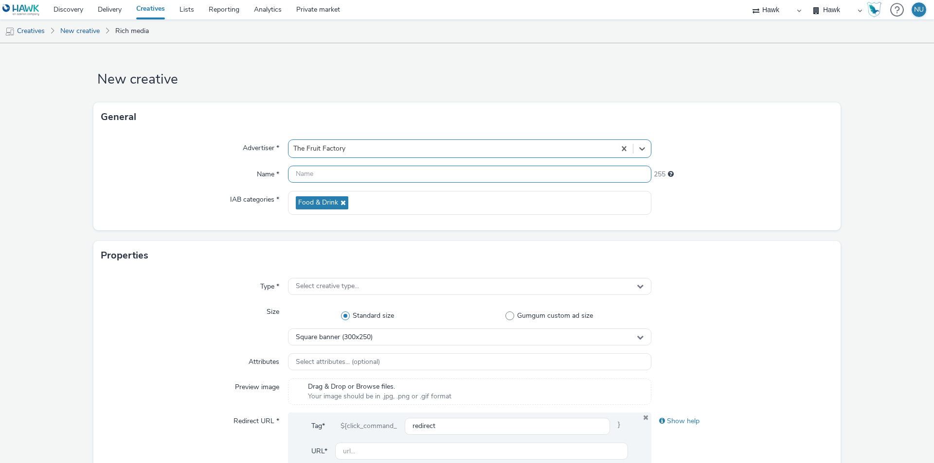
click at [318, 173] on input "text" at bounding box center [469, 174] width 363 height 17
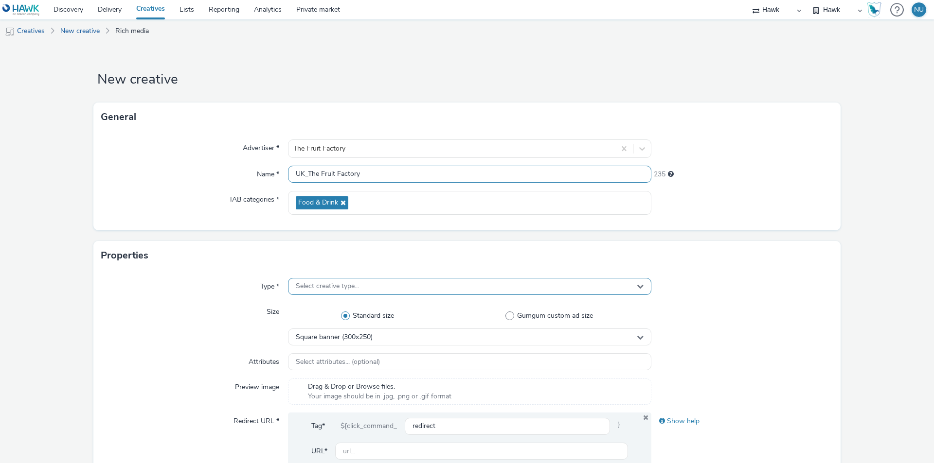
type input "UK_The Fruit Factory"
click at [308, 283] on span "Select creative type..." at bounding box center [327, 287] width 63 height 8
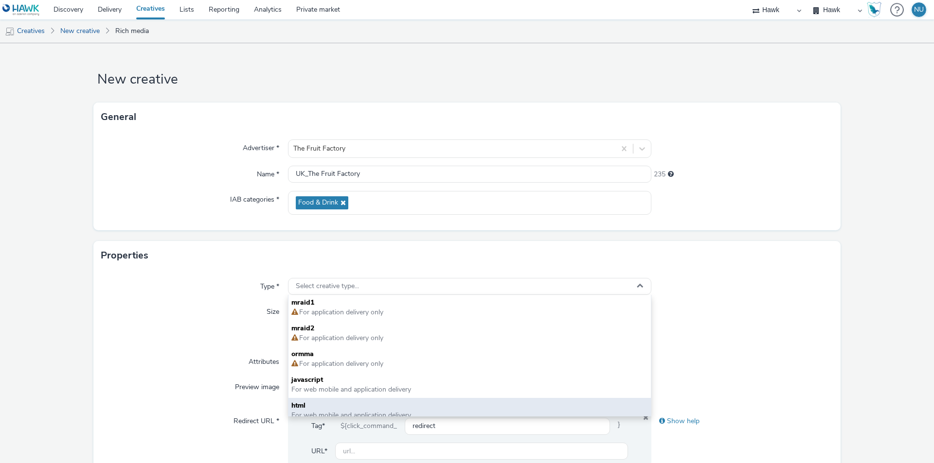
click at [309, 403] on span "html" at bounding box center [469, 406] width 356 height 10
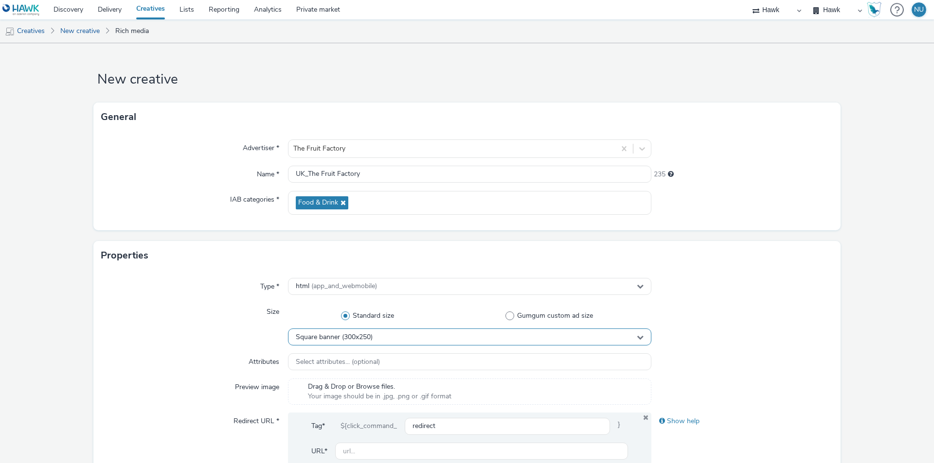
click at [318, 339] on span "Square banner (300x250)" at bounding box center [334, 338] width 77 height 8
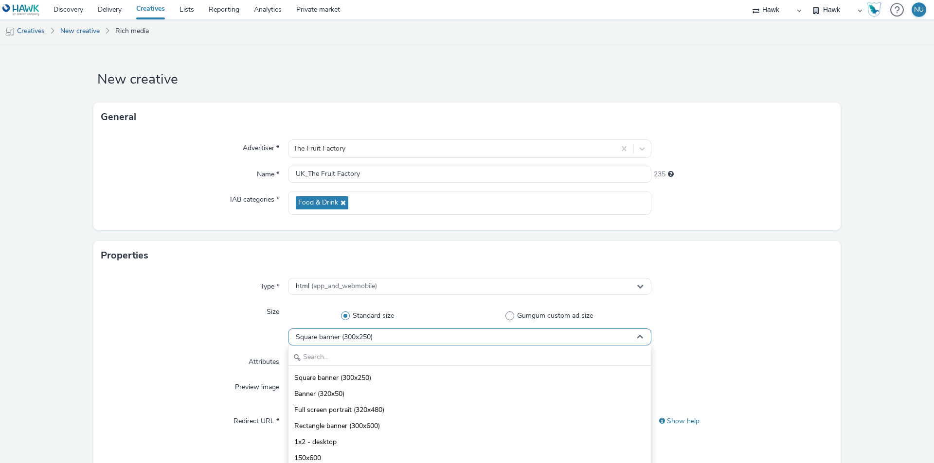
click at [333, 337] on span "Square banner (300x250)" at bounding box center [334, 338] width 77 height 8
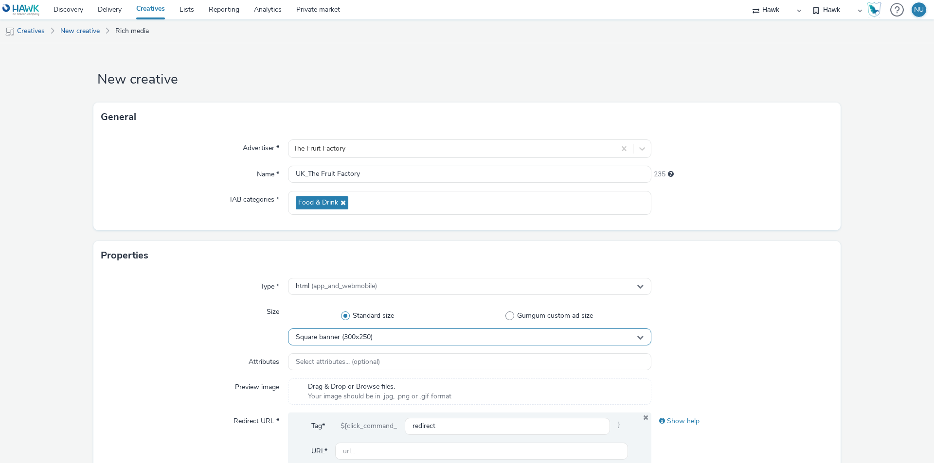
click at [333, 337] on span "Square banner (300x250)" at bounding box center [334, 338] width 77 height 8
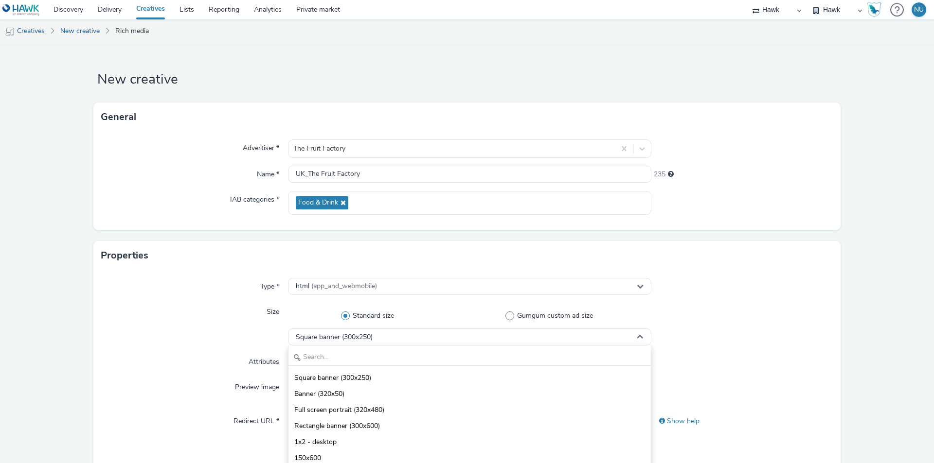
click at [323, 347] on div "Square banner (300x250) Banner (320x50) Full screen portrait (320x480) Rectangl…" at bounding box center [469, 407] width 363 height 122
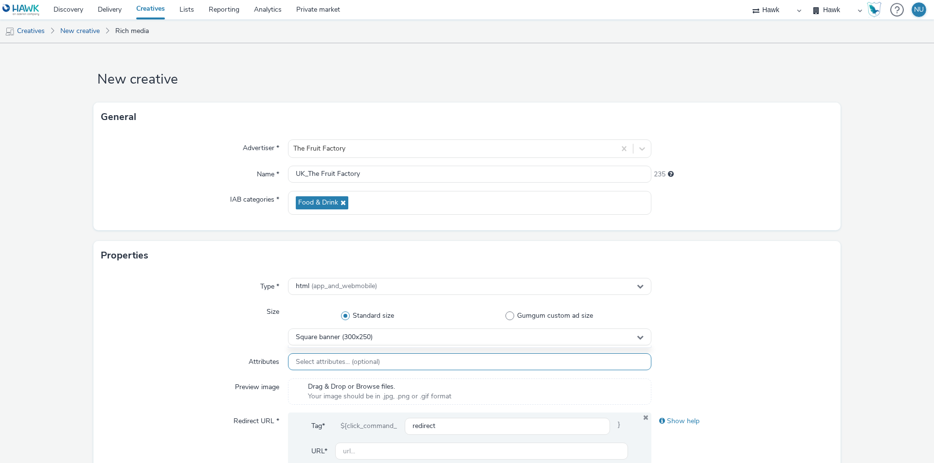
click at [318, 356] on div "Select attributes... (optional)" at bounding box center [469, 362] width 363 height 17
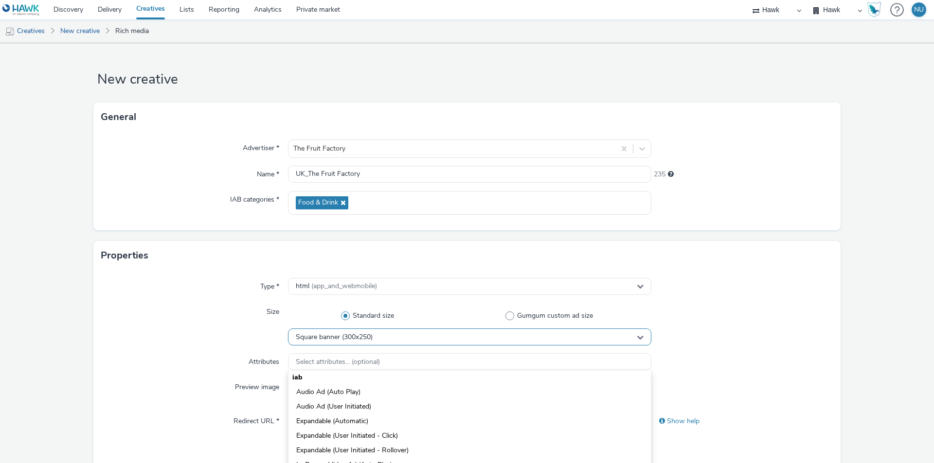
click at [321, 338] on span "Square banner (300x250)" at bounding box center [334, 338] width 77 height 8
click at [317, 352] on input "text" at bounding box center [469, 357] width 362 height 17
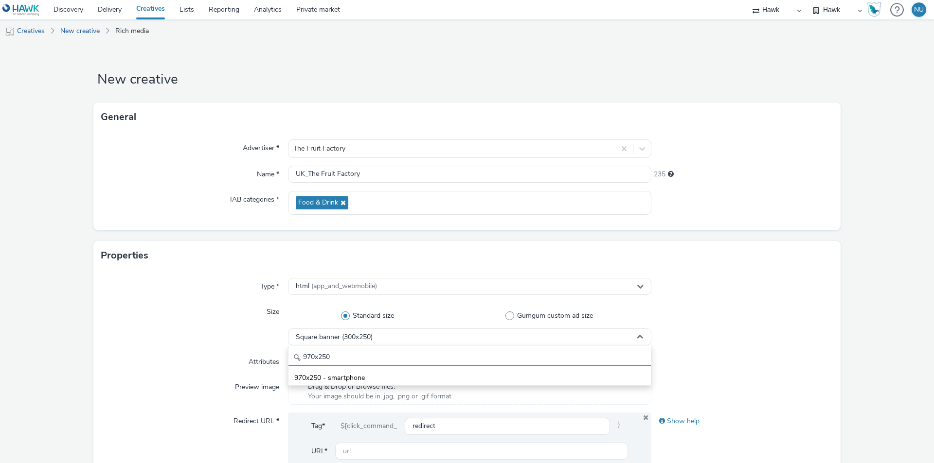
type input "970x250"
click at [324, 382] on span "970x250 - smartphone" at bounding box center [329, 379] width 71 height 10
click at [327, 340] on span "970x250 - smartphone" at bounding box center [331, 338] width 71 height 8
click at [327, 357] on input "970x250" at bounding box center [469, 357] width 362 height 17
click at [318, 357] on input "970x250" at bounding box center [469, 357] width 362 height 17
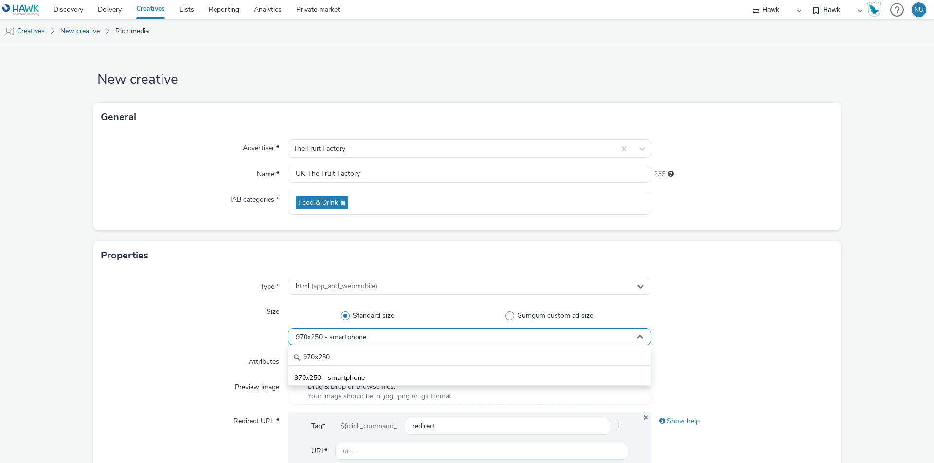
click at [338, 344] on div "970x250 - smartphone" at bounding box center [469, 337] width 363 height 17
click at [365, 336] on div "970x250 - smartphone" at bounding box center [469, 337] width 363 height 17
click at [329, 367] on div "970x250 970x250 - smartphone" at bounding box center [469, 366] width 363 height 40
click at [330, 337] on span "970x250 - smartphone" at bounding box center [331, 338] width 71 height 8
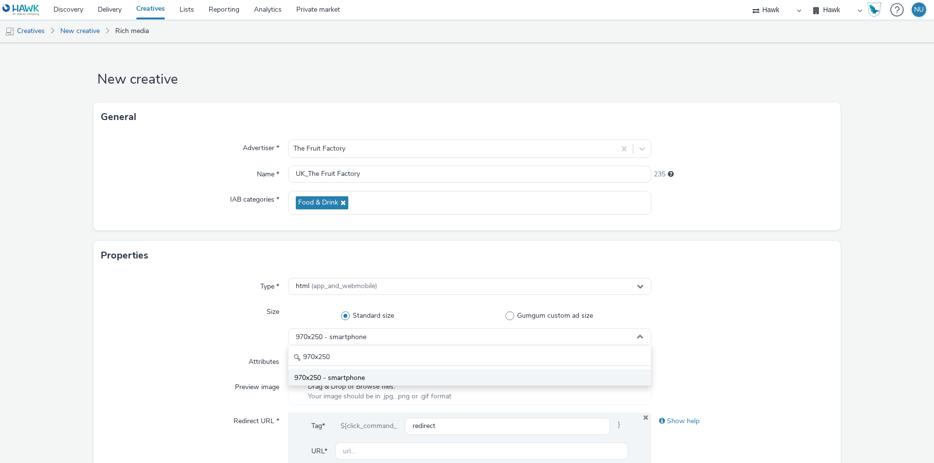
click at [326, 377] on span "970x250 - smartphone" at bounding box center [329, 379] width 71 height 10
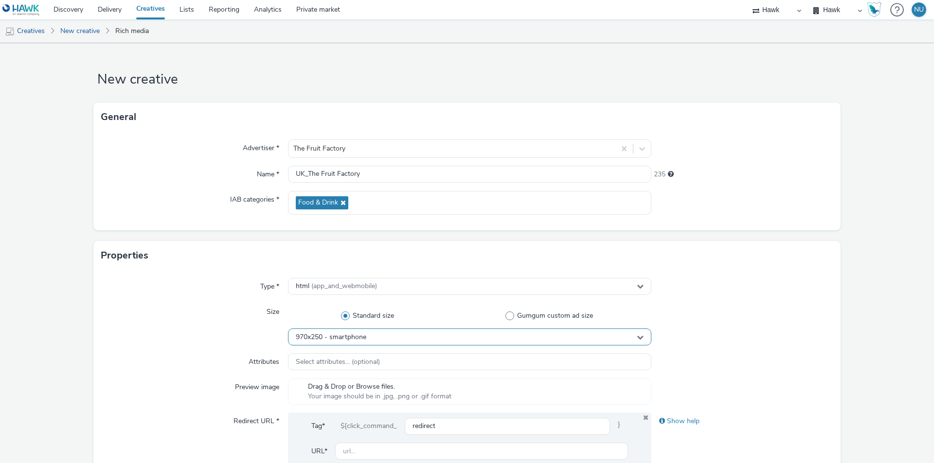
click at [323, 340] on span "970x250 - smartphone" at bounding box center [331, 338] width 71 height 8
click at [299, 359] on span "Select attributes... (optional)" at bounding box center [338, 362] width 84 height 8
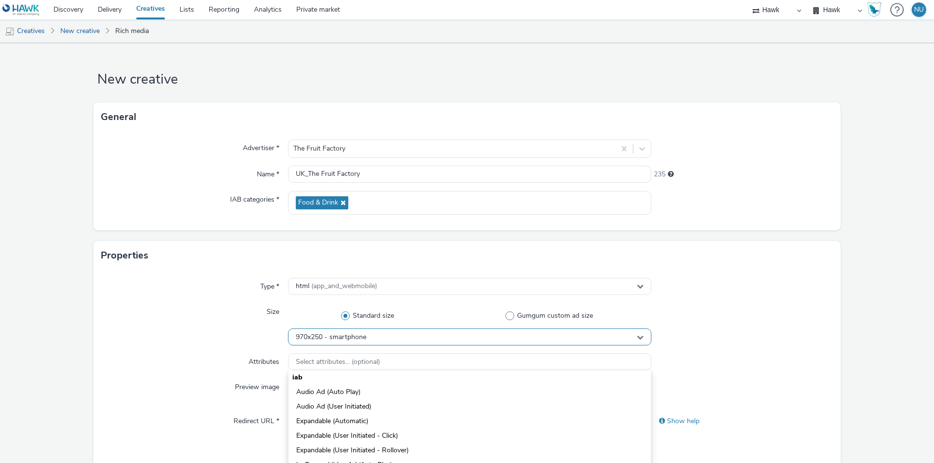
click at [308, 338] on span "970x250 - smartphone" at bounding box center [331, 338] width 71 height 8
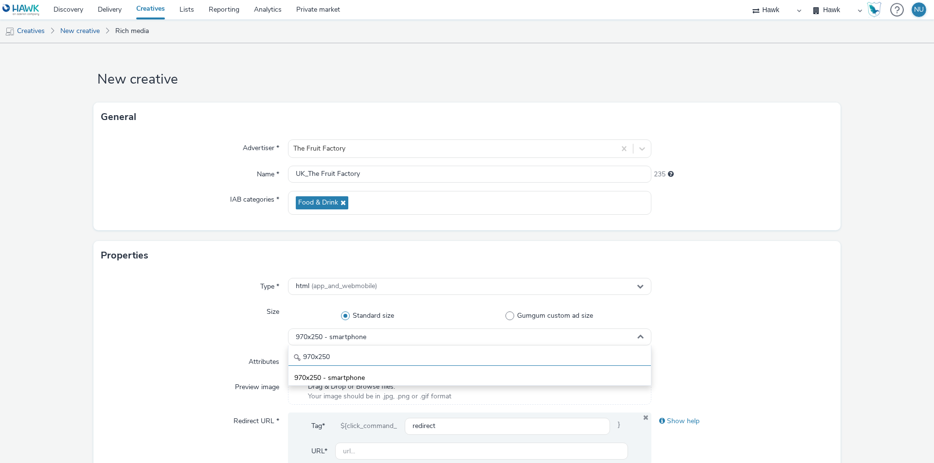
click at [307, 350] on input "970x250" at bounding box center [469, 357] width 362 height 17
click at [346, 358] on input "970x250" at bounding box center [469, 357] width 362 height 17
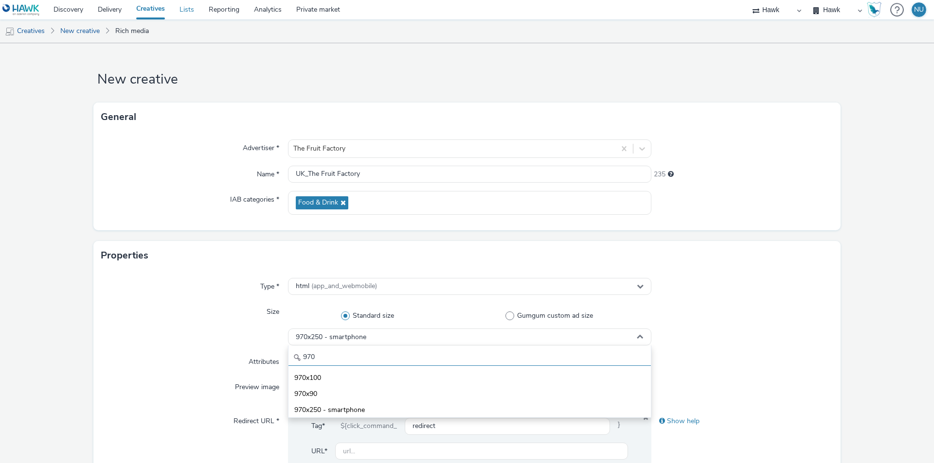
type input "970"
click at [311, 407] on span "970x250 - smartphone" at bounding box center [329, 411] width 71 height 10
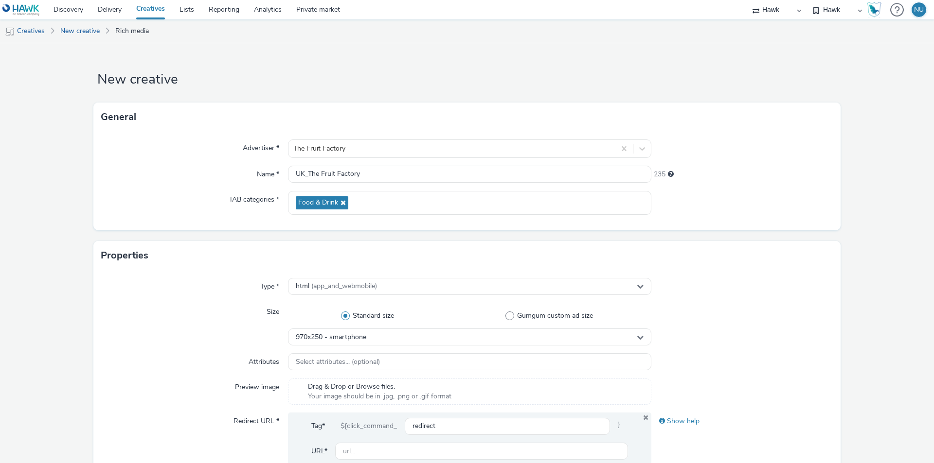
click at [174, 367] on div "Attributes" at bounding box center [194, 363] width 187 height 18
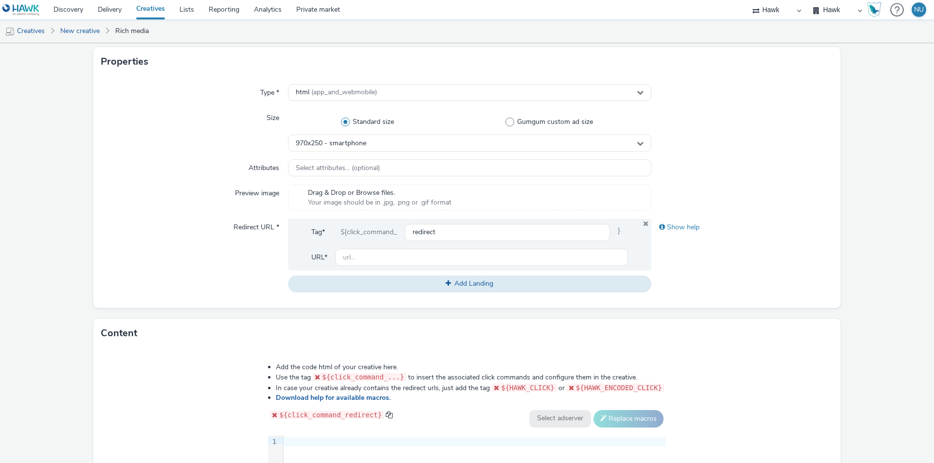
scroll to position [195, 0]
click at [370, 253] on input "text" at bounding box center [481, 257] width 293 height 17
paste input "https://thefruitfactory.co.uk/pages/twist-travel"
type input "https://thefruitfactory.co.uk/"
click at [170, 278] on div "Redirect URL *" at bounding box center [194, 254] width 187 height 73
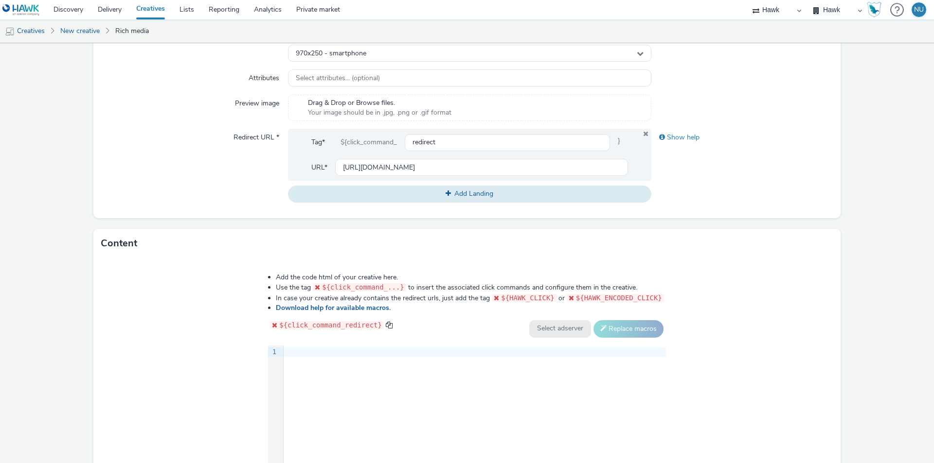
scroll to position [292, 0]
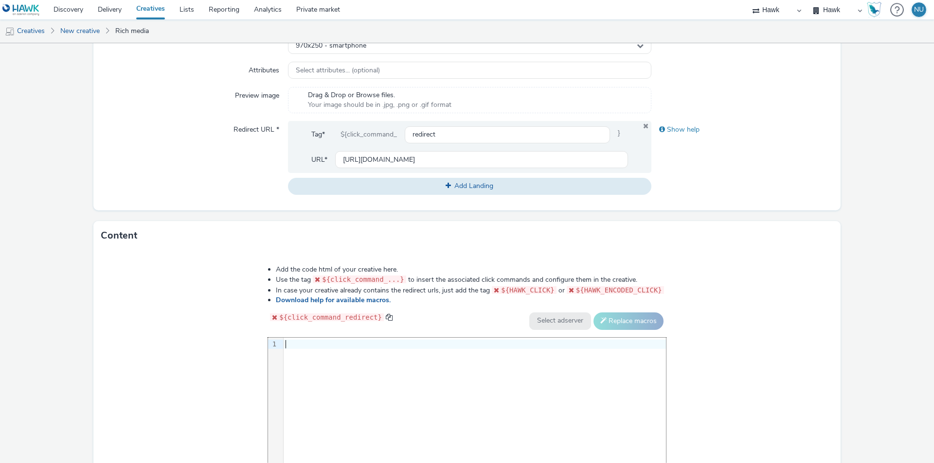
click at [313, 340] on div at bounding box center [475, 345] width 382 height 10
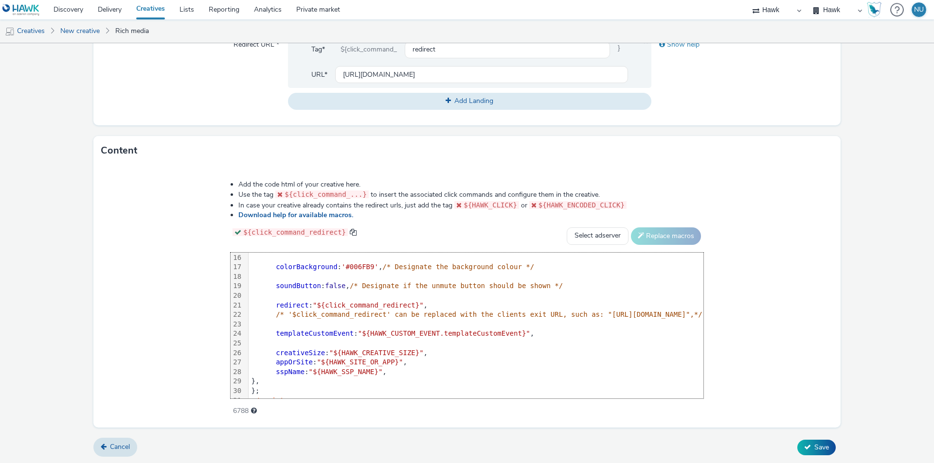
scroll to position [146, 0]
click at [814, 450] on span "Save" at bounding box center [821, 447] width 15 height 9
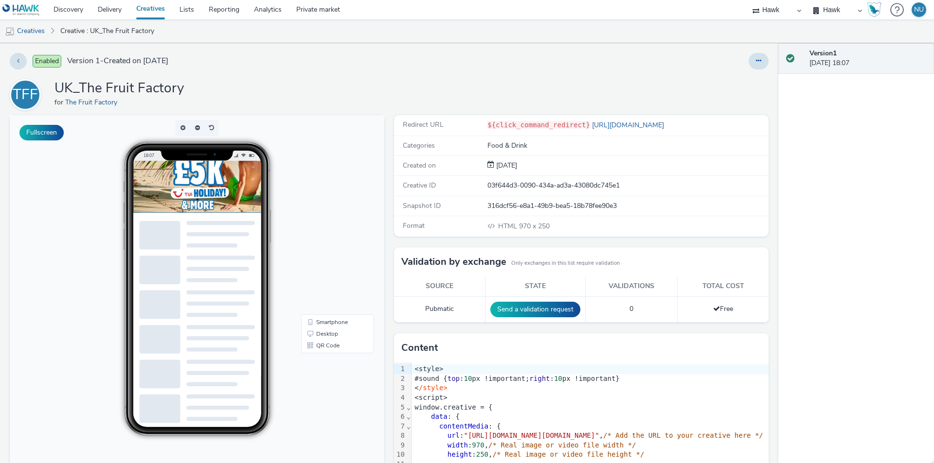
scroll to position [40, 0]
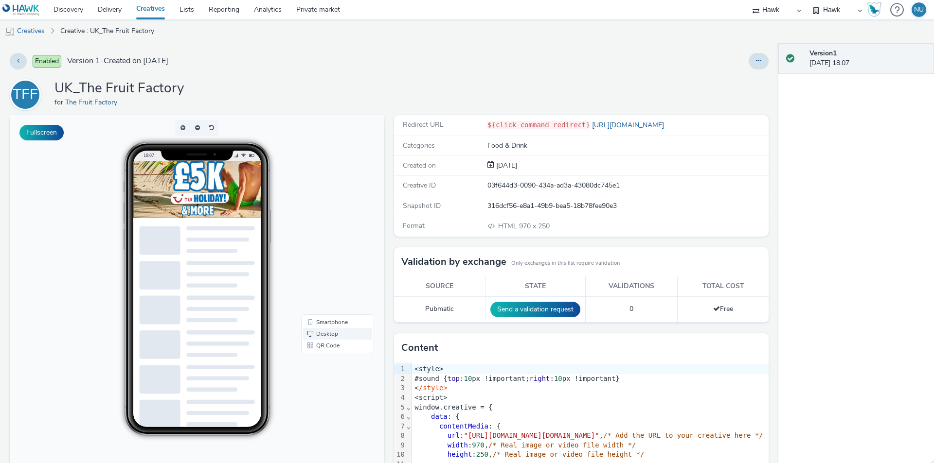
click at [311, 334] on link "Desktop" at bounding box center [337, 334] width 69 height 12
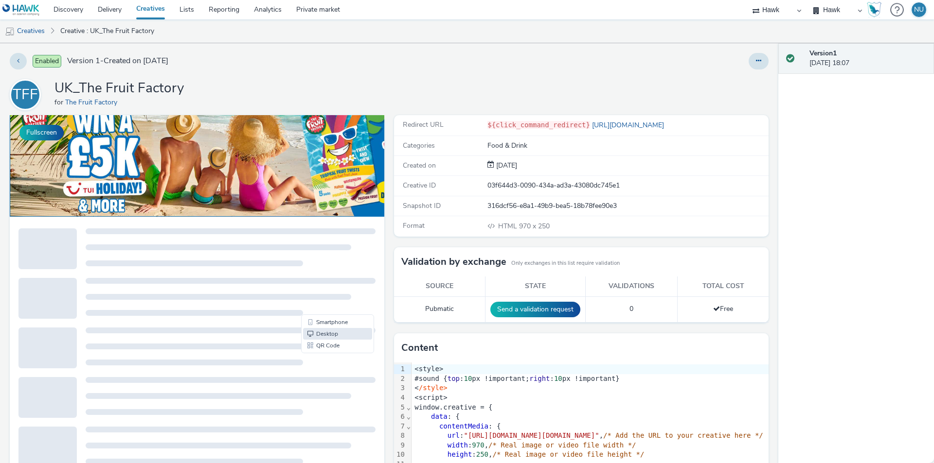
scroll to position [0, 0]
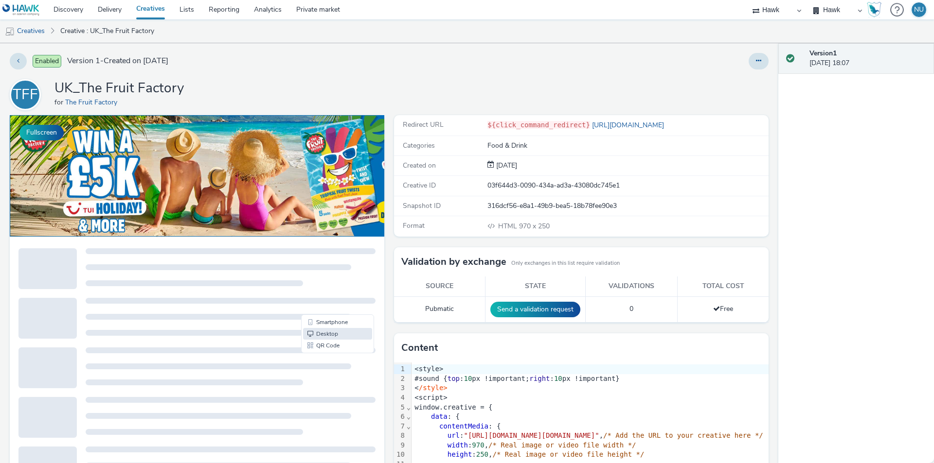
click at [35, 11] on img at bounding box center [20, 10] width 37 height 12
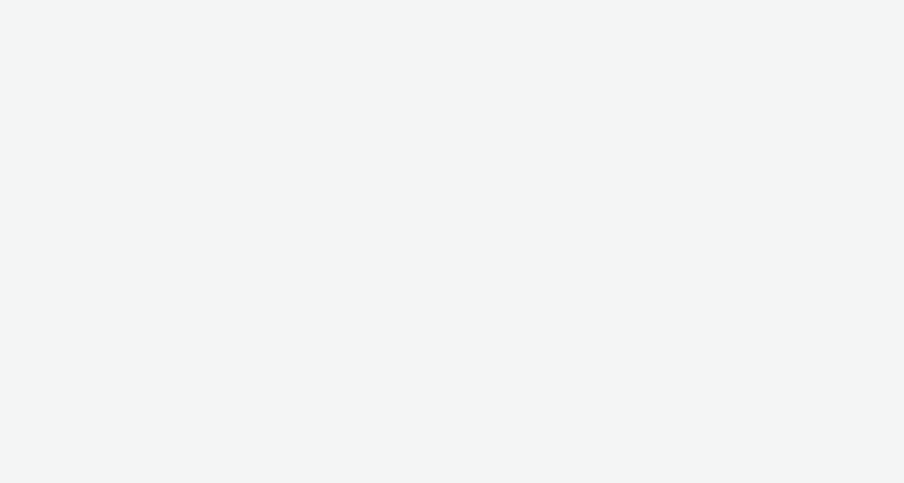
select select "11a7df10-284f-415c-b52a-427acf4c31ae"
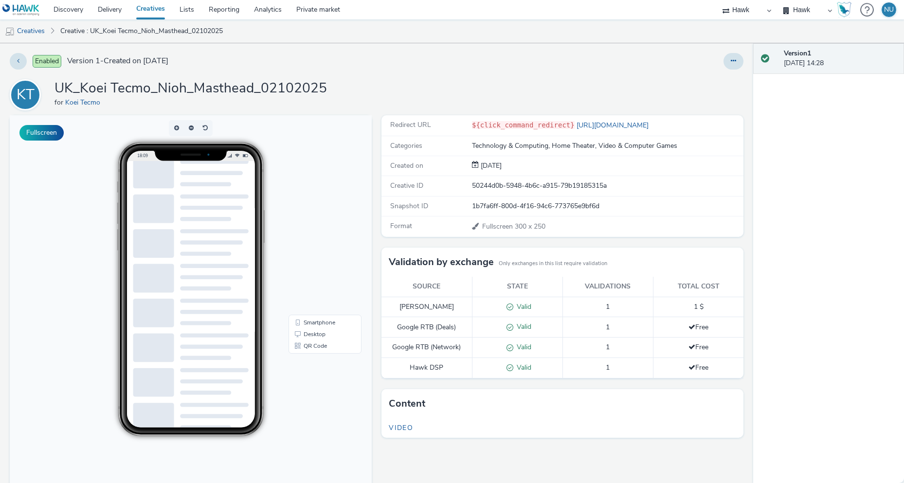
scroll to position [42, 0]
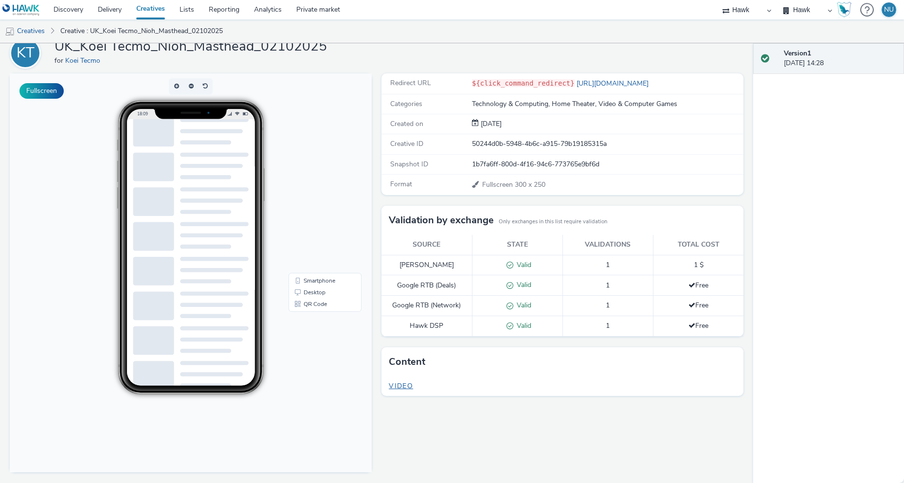
click at [393, 383] on span "Video" at bounding box center [401, 385] width 24 height 9
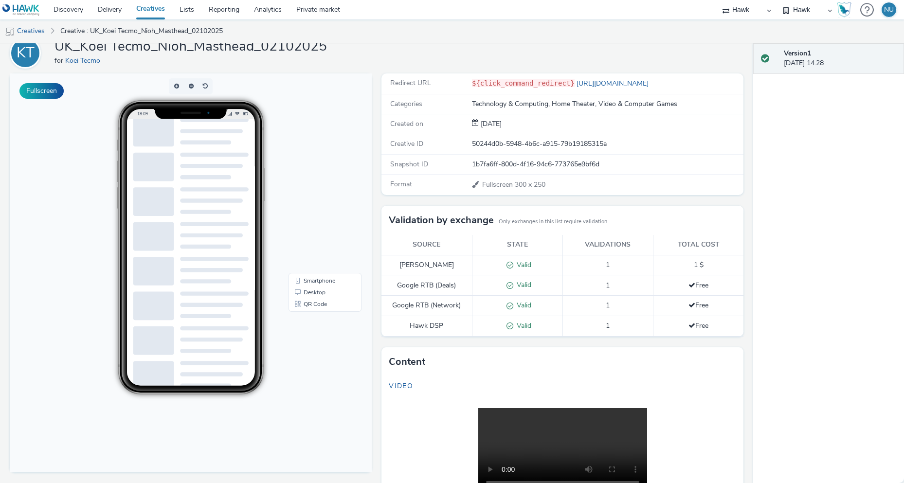
click at [40, 9] on link at bounding box center [23, 9] width 46 height 19
